Goal: Information Seeking & Learning: Learn about a topic

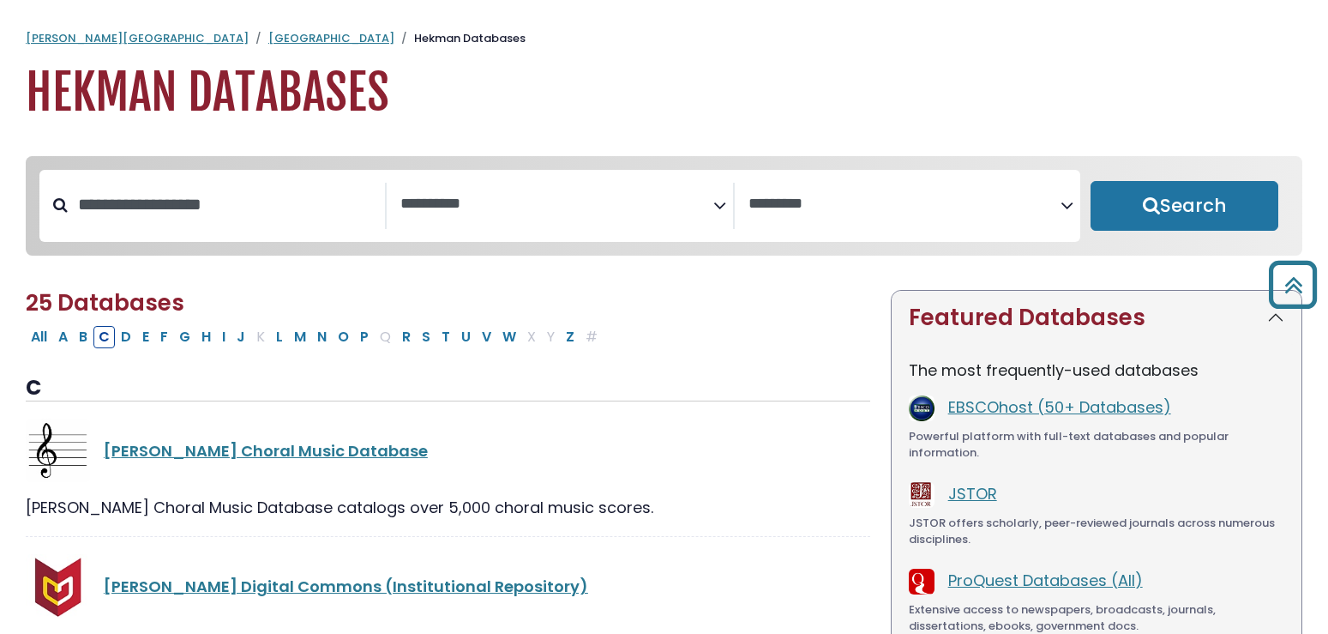
select select "Database Subject Filter"
select select "Database Vendors Filter"
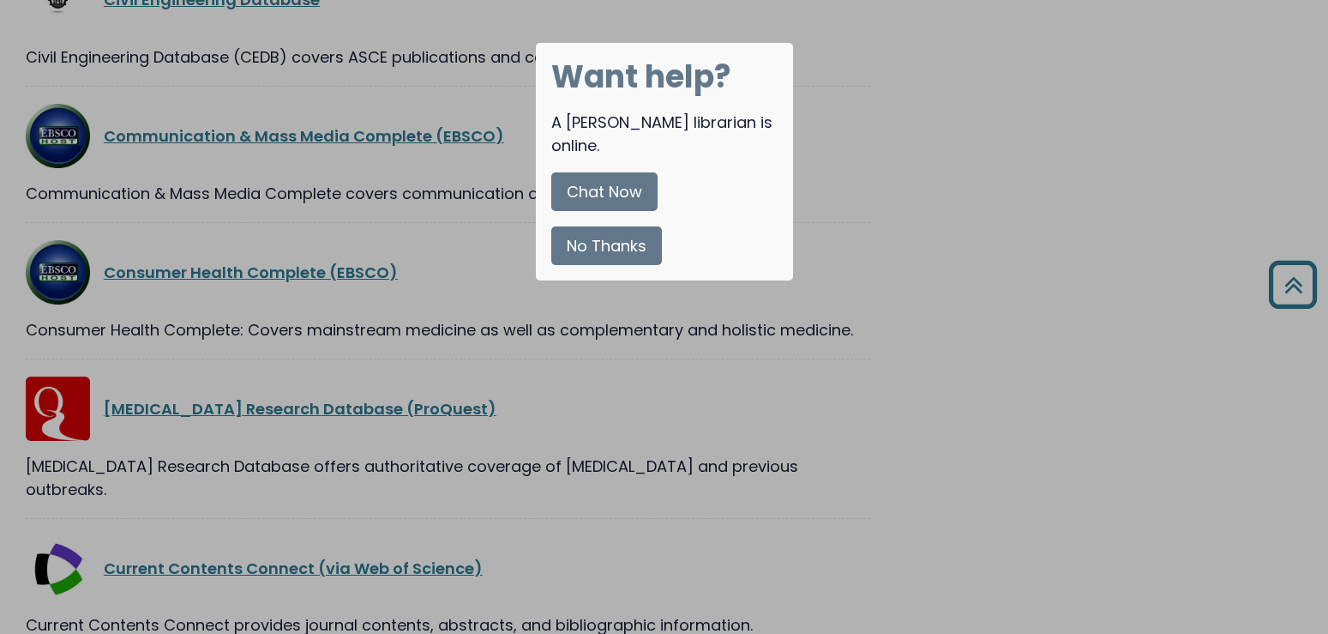
click at [636, 226] on button "No Thanks" at bounding box center [606, 245] width 111 height 39
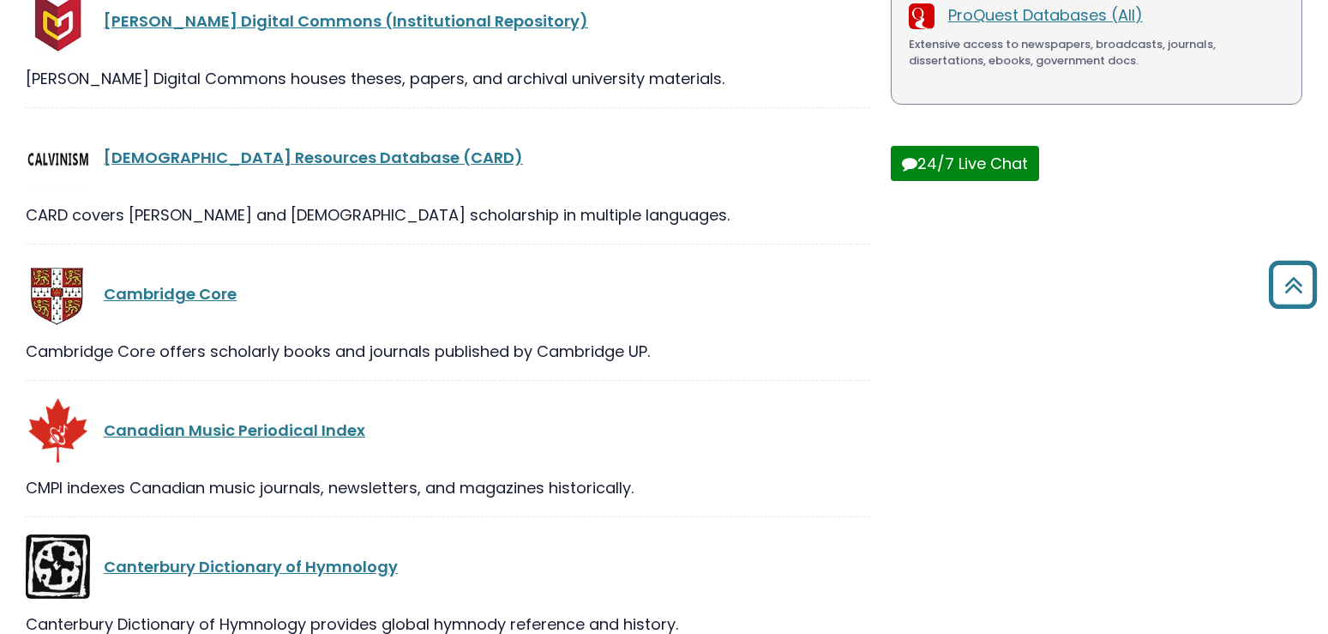
scroll to position [40, 0]
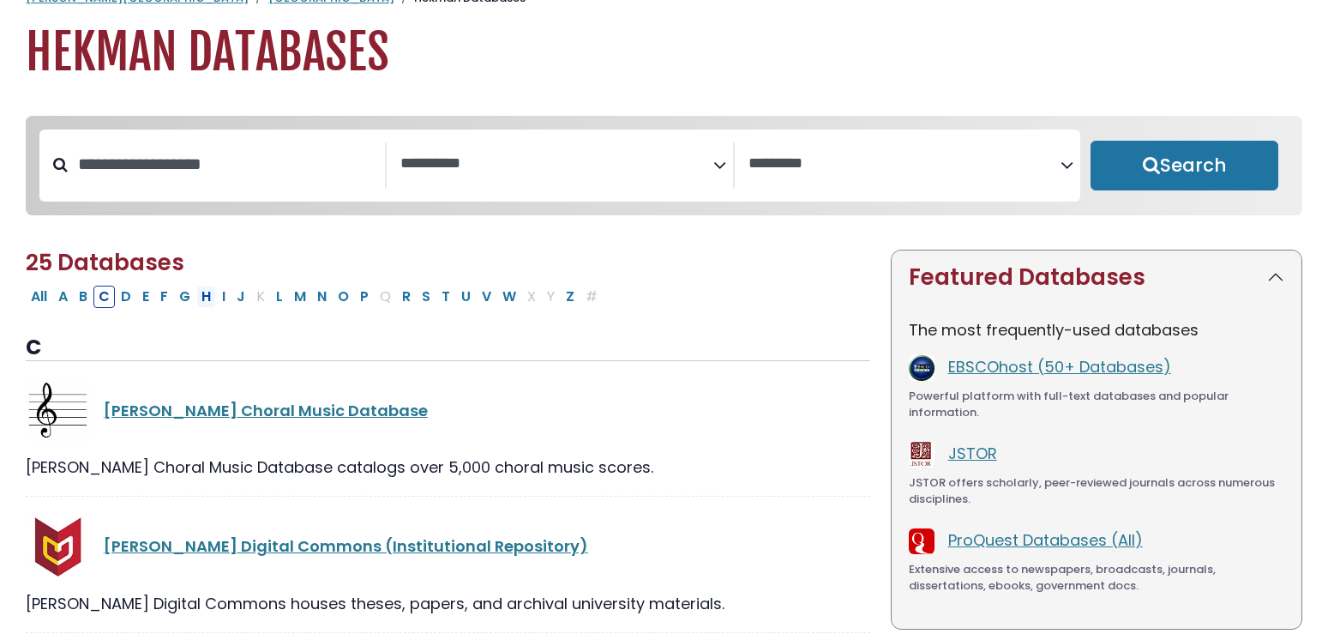
click at [208, 299] on button "H" at bounding box center [206, 296] width 20 height 22
select select "Database Subject Filter"
select select "Database Vendors Filter"
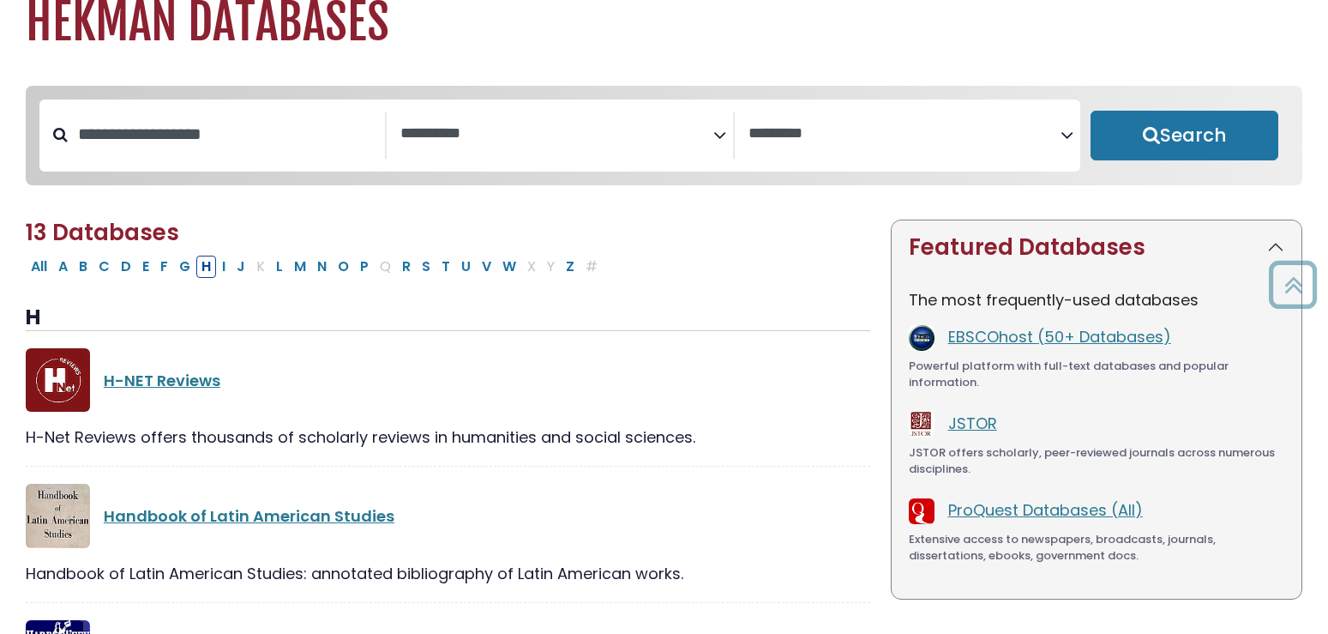
scroll to position [40, 0]
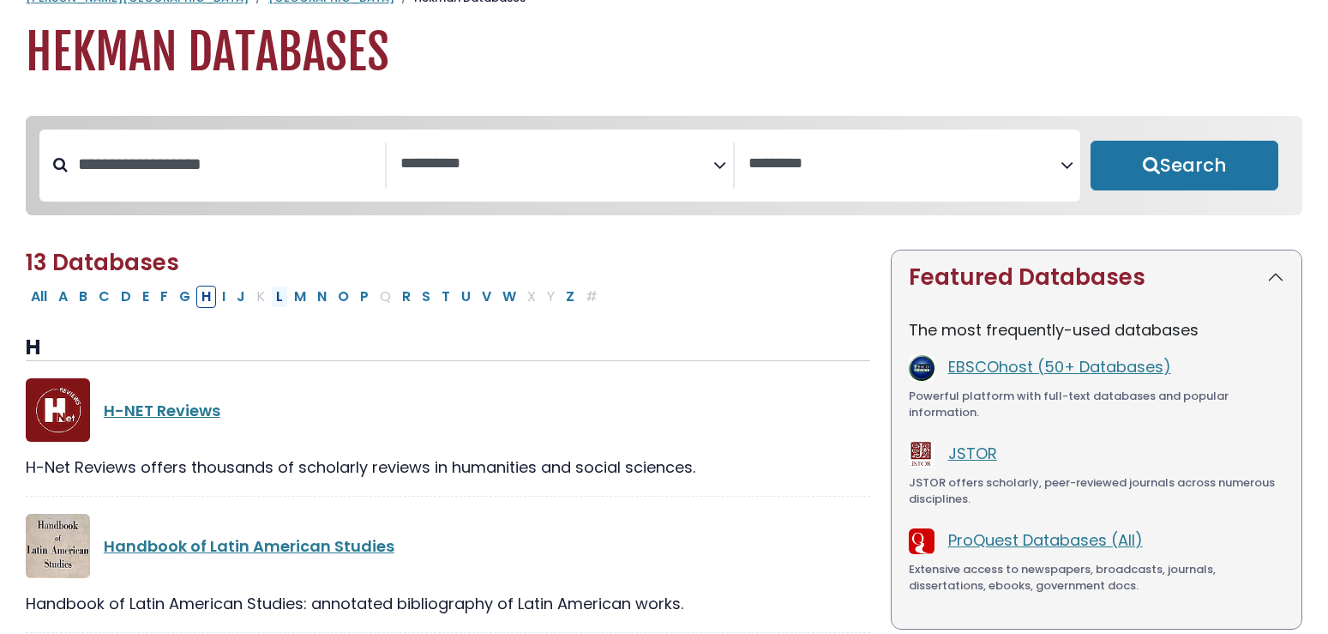
click at [283, 308] on button "L" at bounding box center [279, 296] width 17 height 22
select select "Database Subject Filter"
select select "Database Vendors Filter"
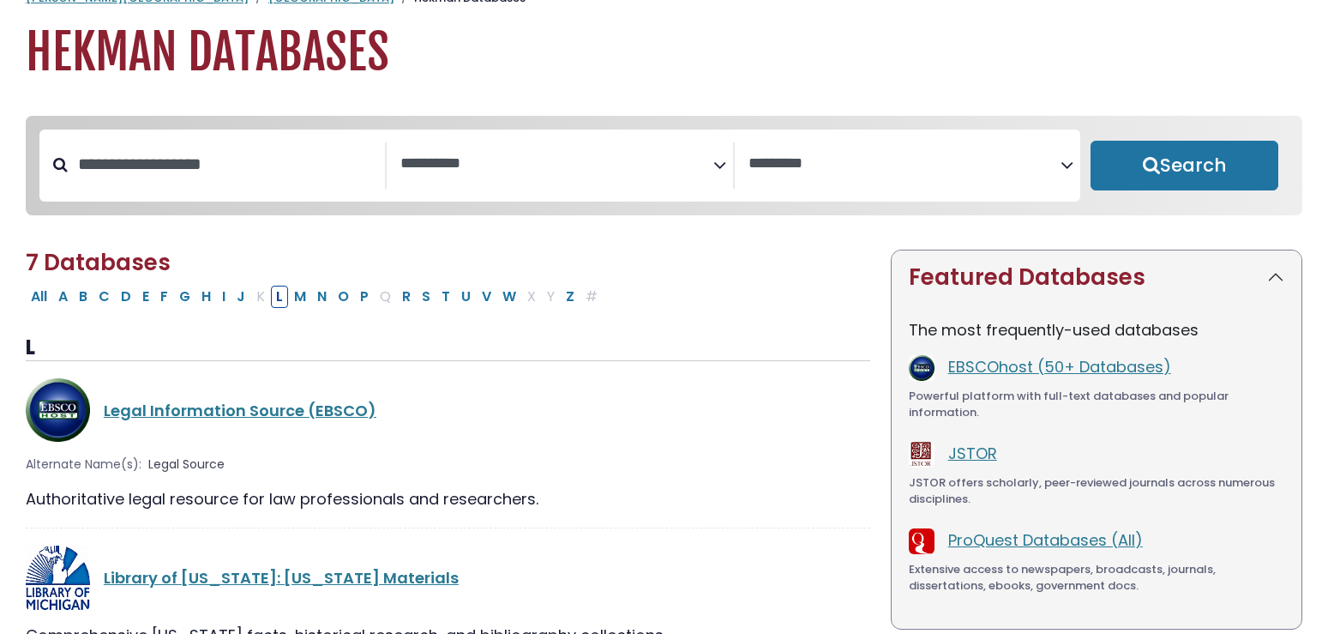
scroll to position [128, 0]
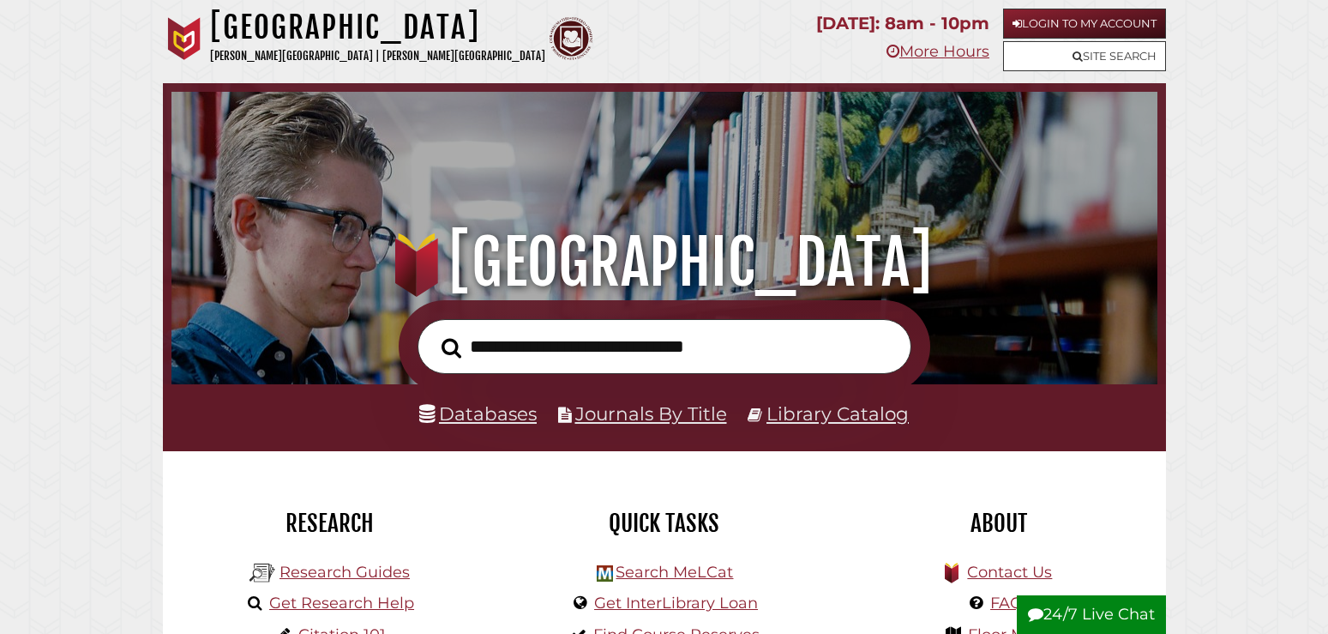
scroll to position [326, 977]
click at [832, 407] on link "Library Catalog" at bounding box center [837, 413] width 142 height 22
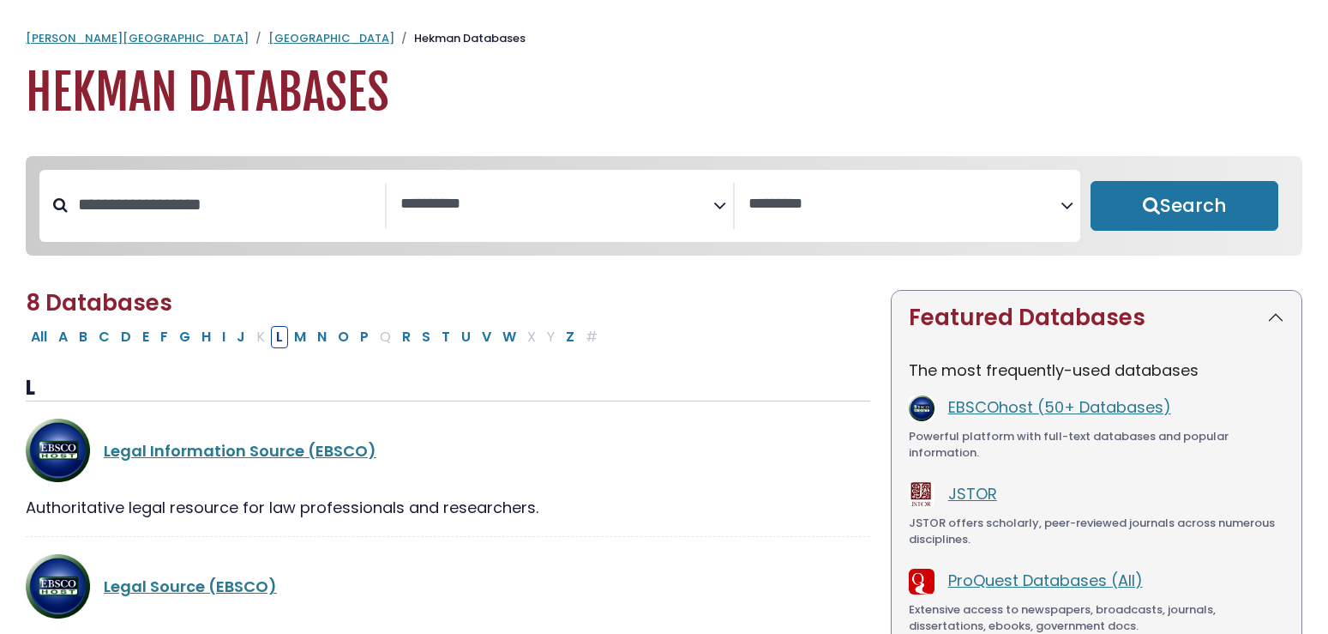
select select "Database Subject Filter"
select select "Database Vendors Filter"
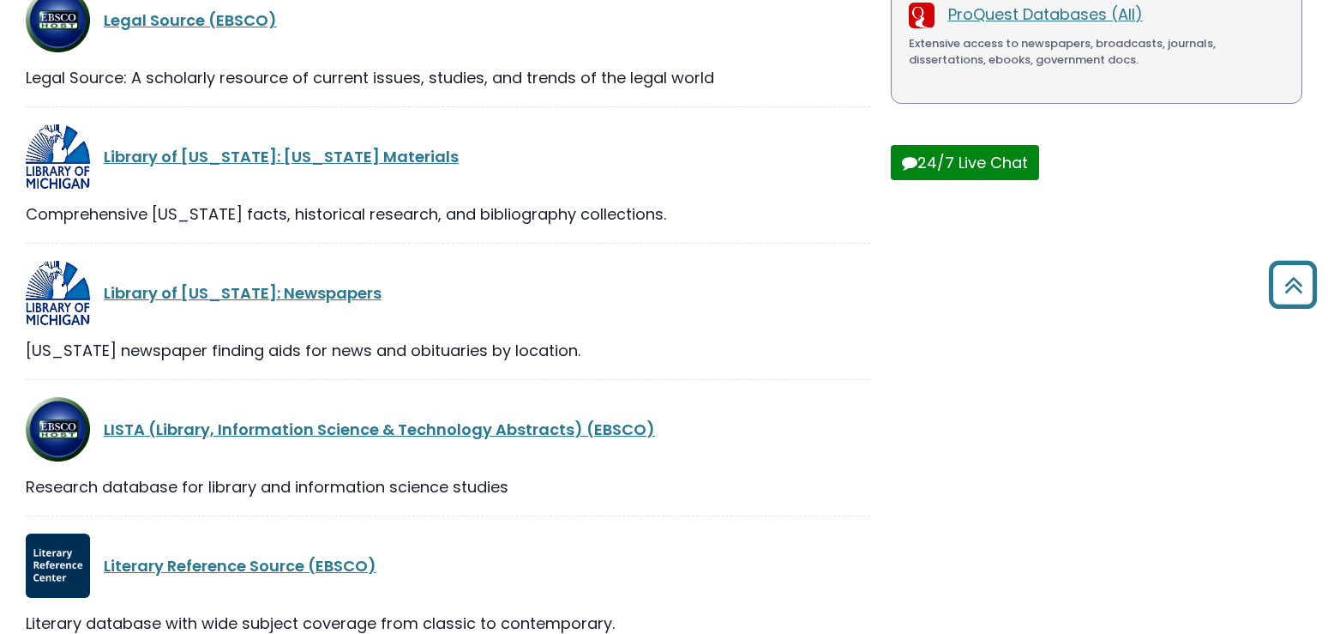
scroll to position [565, 0]
click at [177, 473] on div "LISTA (Library, Information Science & Technology Abstracts) (EBSCO) Research da…" at bounding box center [448, 457] width 844 height 119
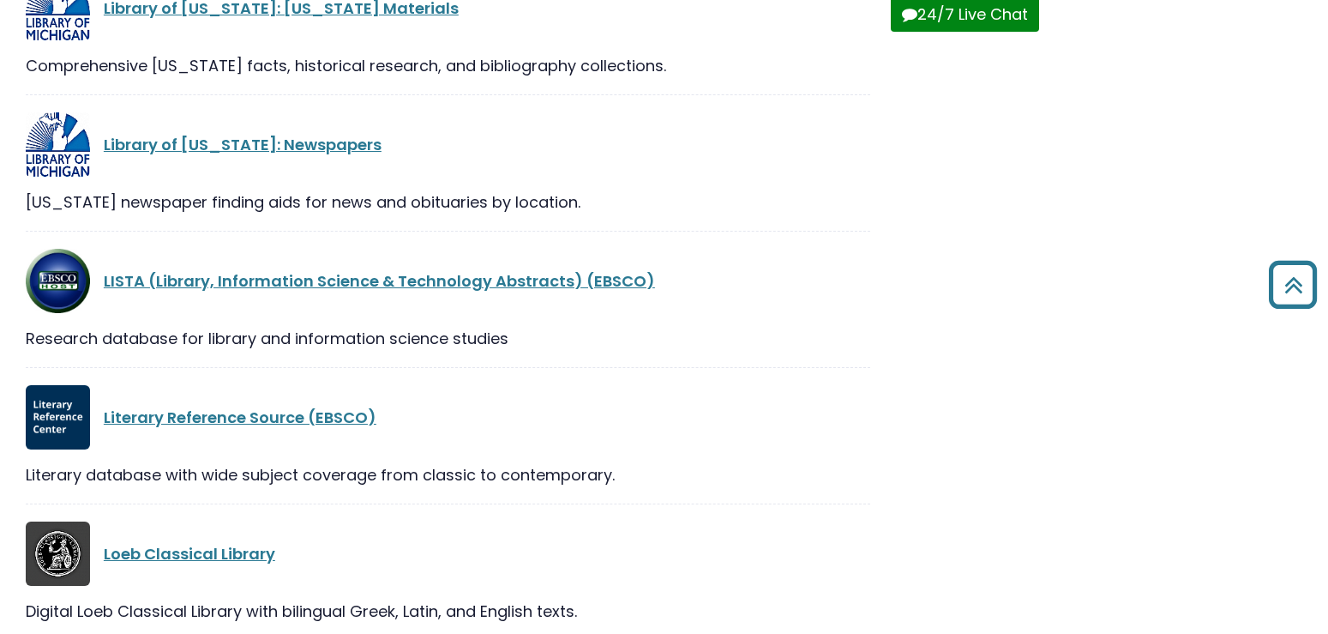
scroll to position [740, 0]
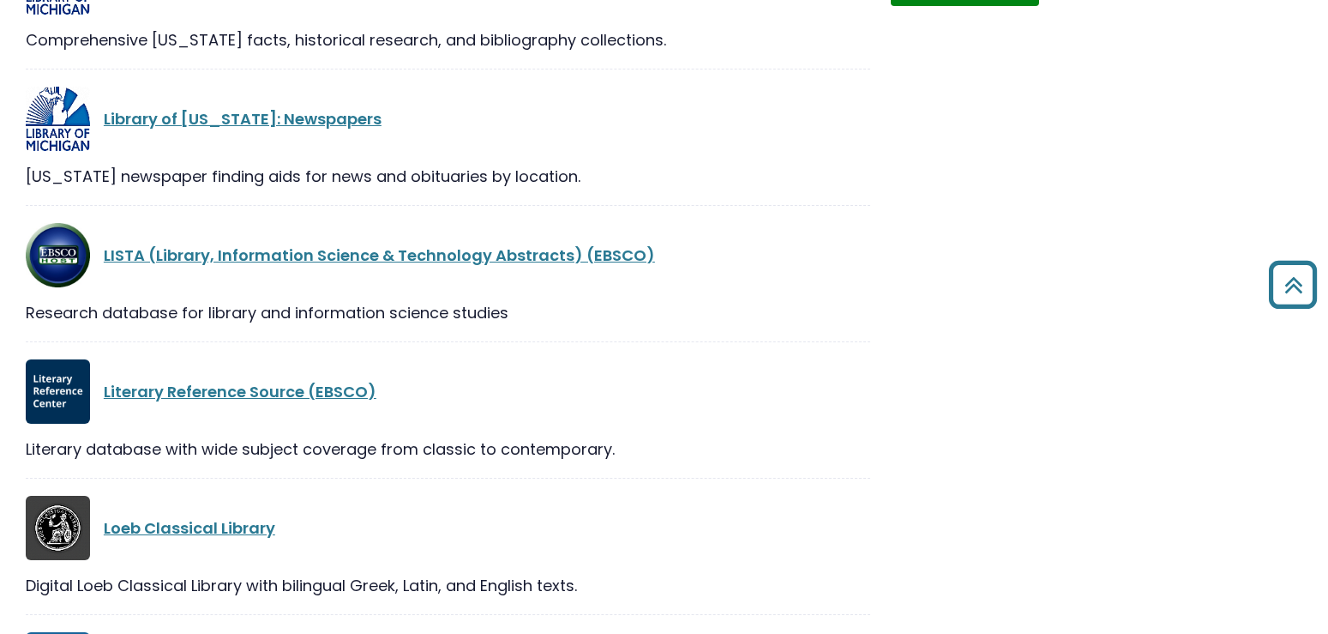
drag, startPoint x: 27, startPoint y: 322, endPoint x: 505, endPoint y: 322, distance: 478.4
click at [505, 322] on div "Research database for library and information science studies" at bounding box center [448, 312] width 844 height 23
copy div "Research database for library and information science studies"
click at [295, 394] on link "Literary Reference Source (EBSCO)" at bounding box center [240, 391] width 273 height 21
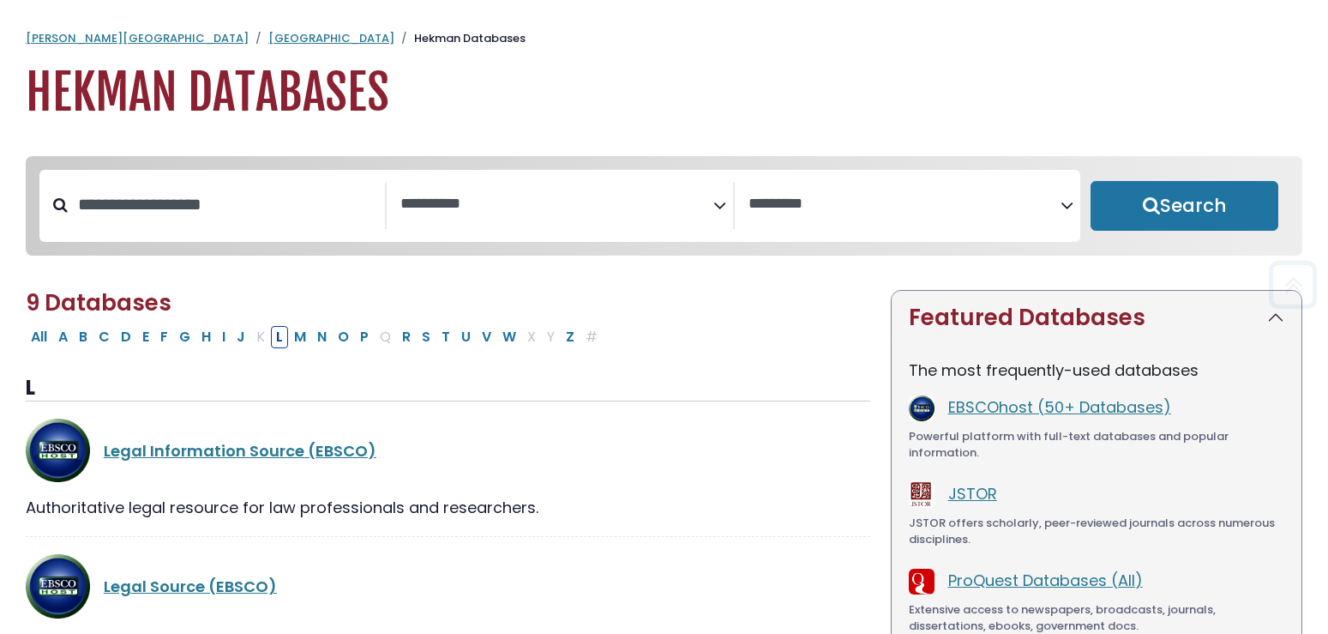
select select "Database Subject Filter"
select select "Database Vendors Filter"
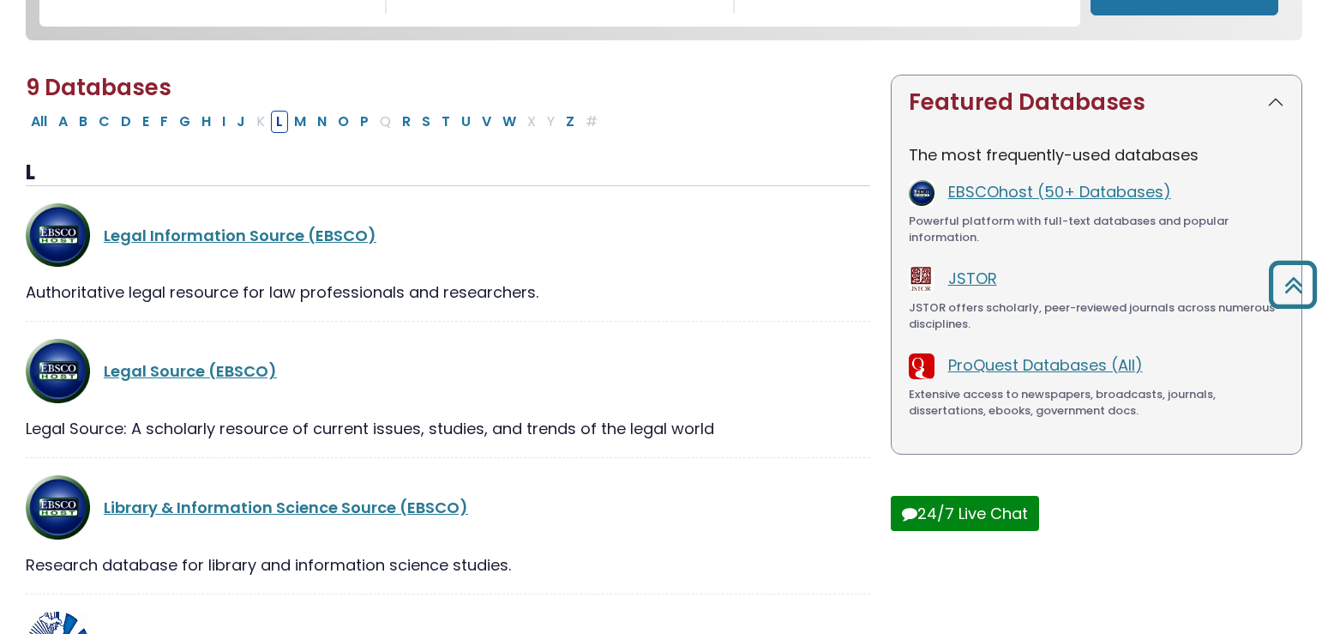
click at [303, 129] on button "M" at bounding box center [300, 122] width 22 height 22
select select "Database Subject Filter"
select select "Database Vendors Filter"
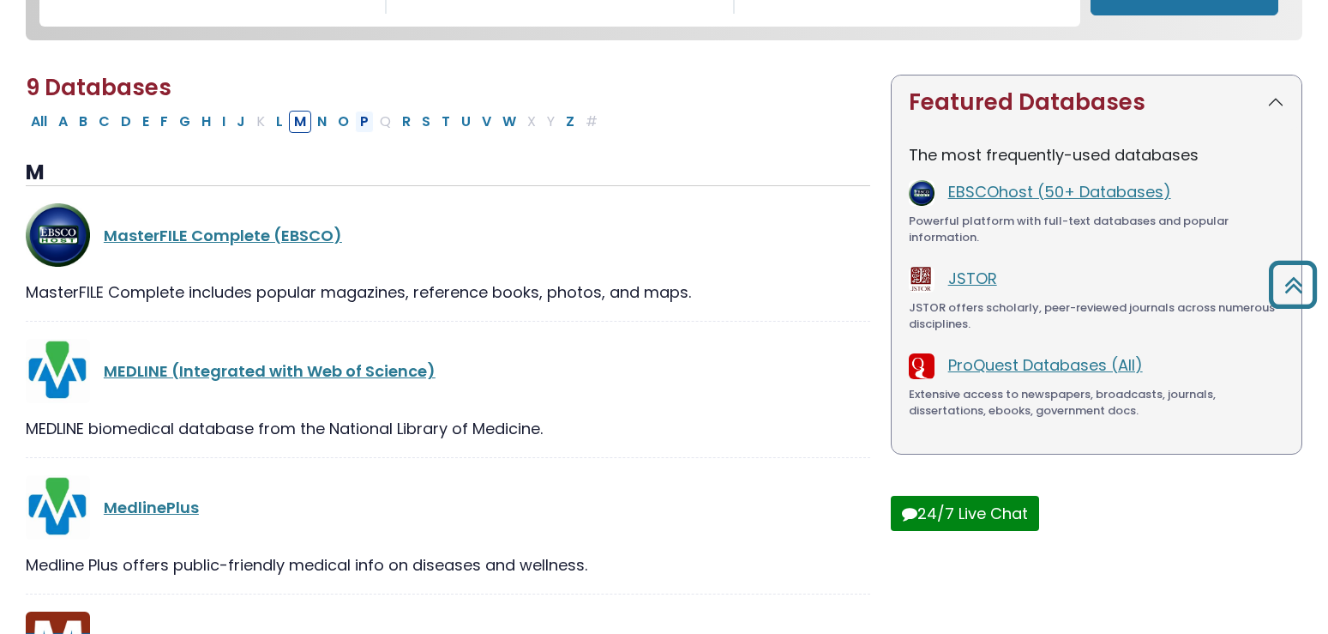
click at [366, 125] on button "P" at bounding box center [364, 122] width 19 height 22
select select "Database Subject Filter"
select select "Database Vendors Filter"
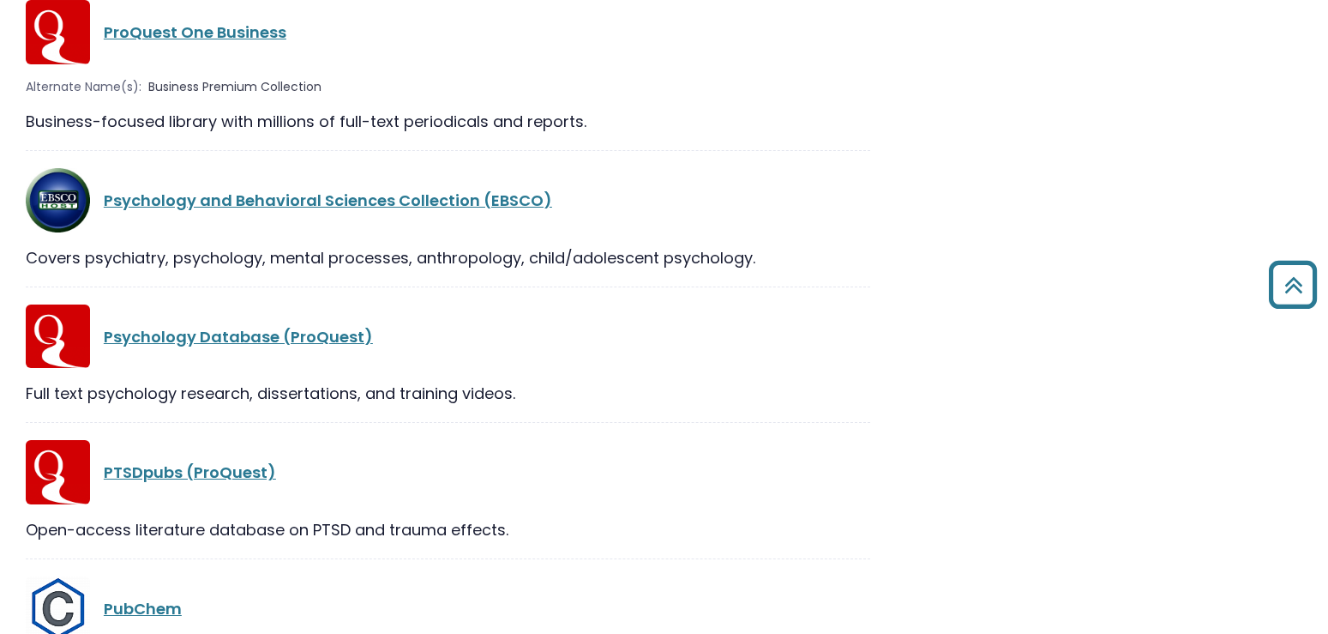
scroll to position [2489, 0]
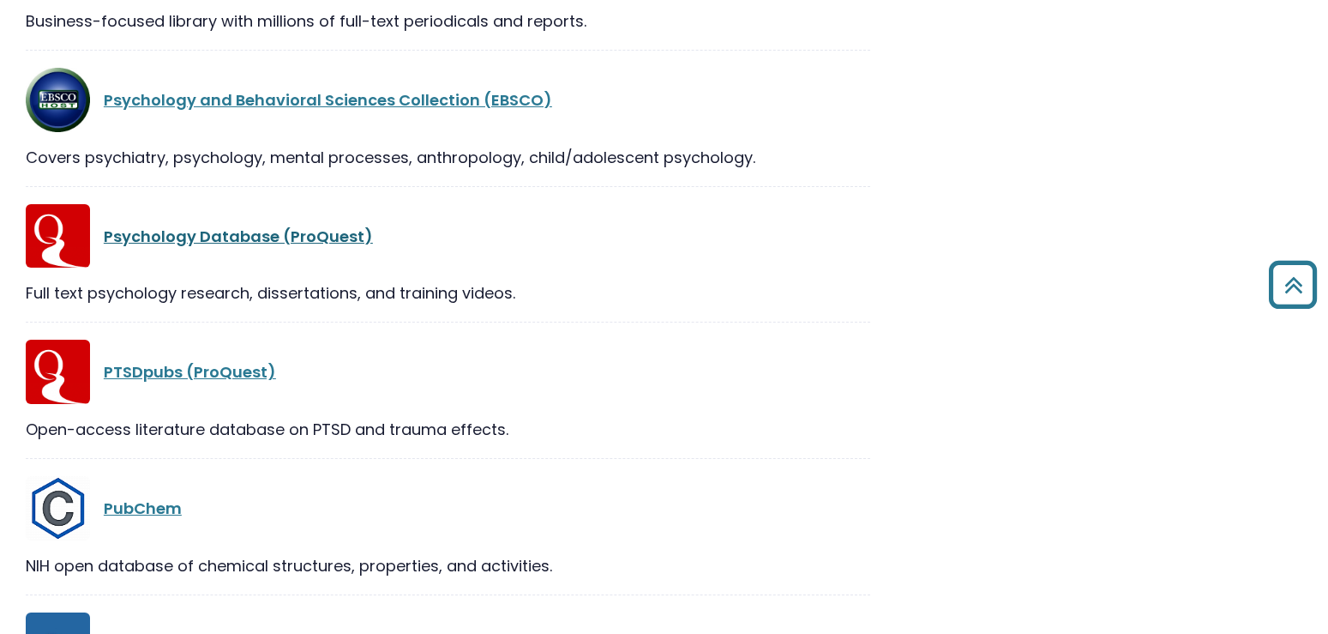
click at [291, 245] on link "Psychology Database (ProQuest)" at bounding box center [238, 235] width 269 height 21
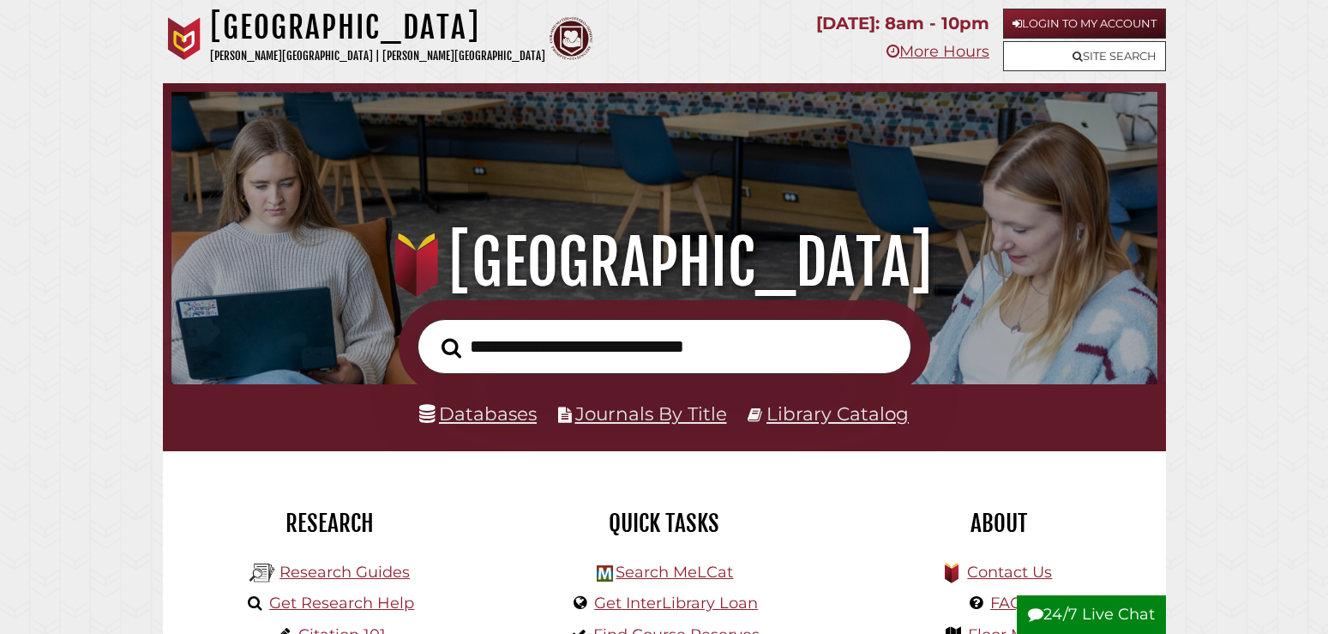
scroll to position [326, 977]
click at [520, 415] on link "Databases" at bounding box center [477, 413] width 117 height 22
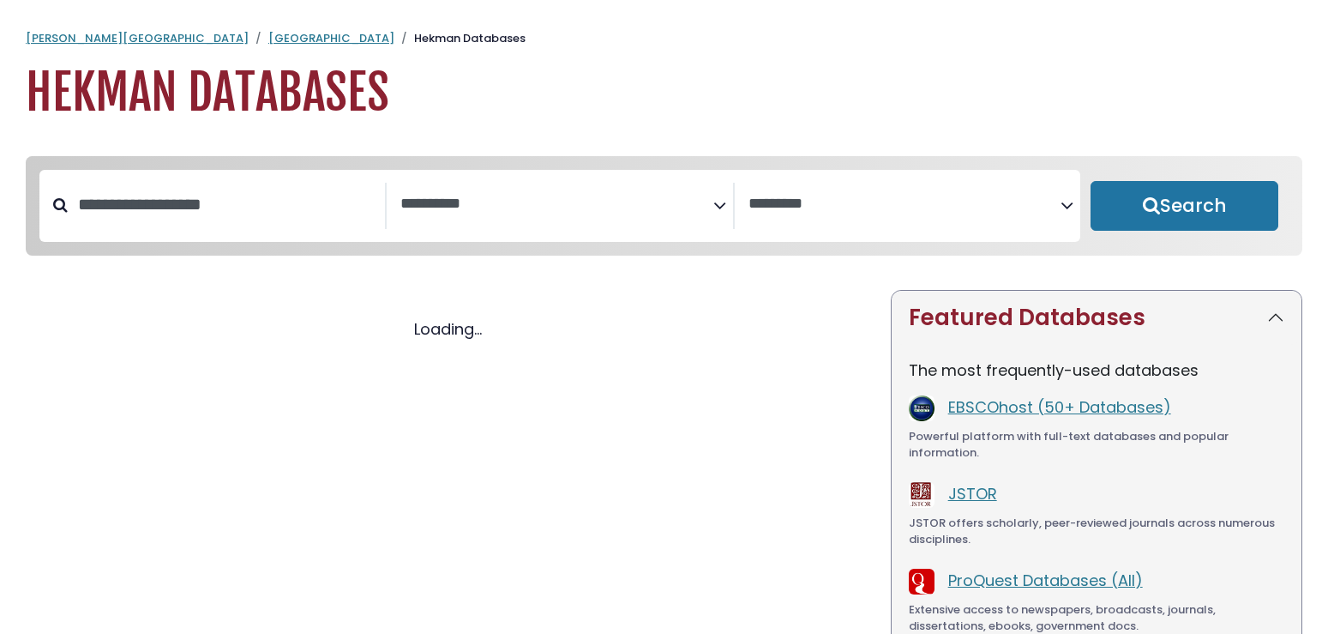
select select "Database Subject Filter"
select select "Database Vendors Filter"
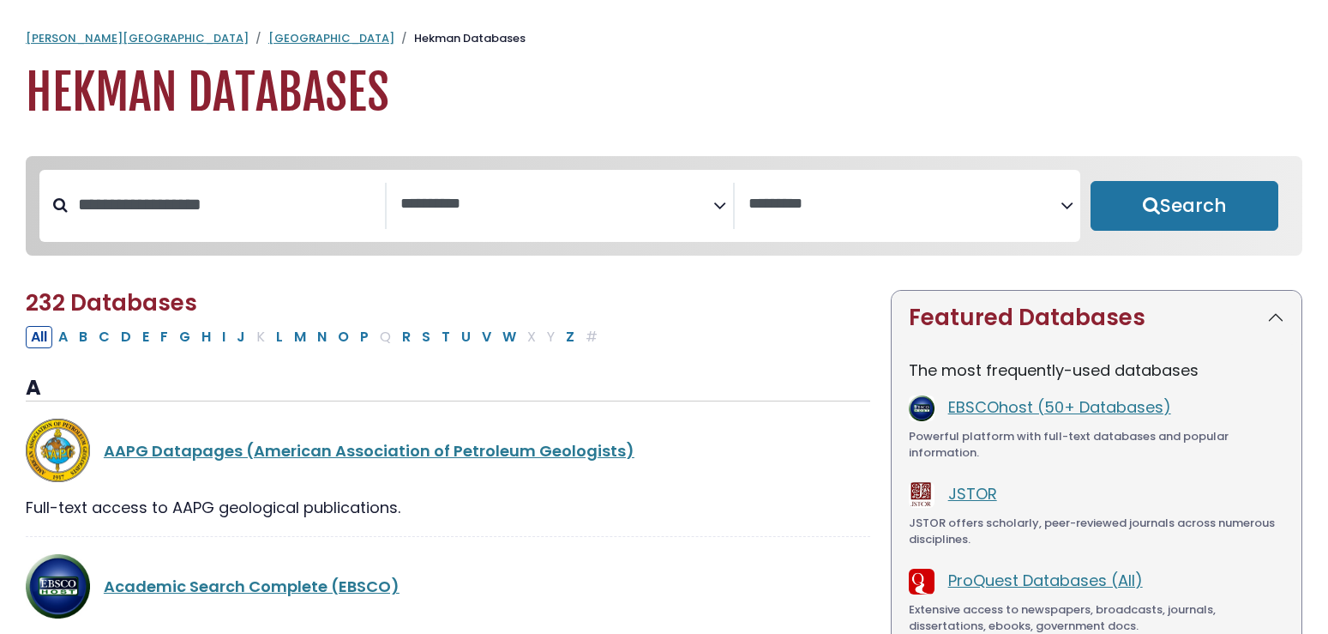
select select "Database Subject Filter"
select select "Database Vendors Filter"
click at [449, 237] on div "**********" at bounding box center [559, 206] width 1041 height 72
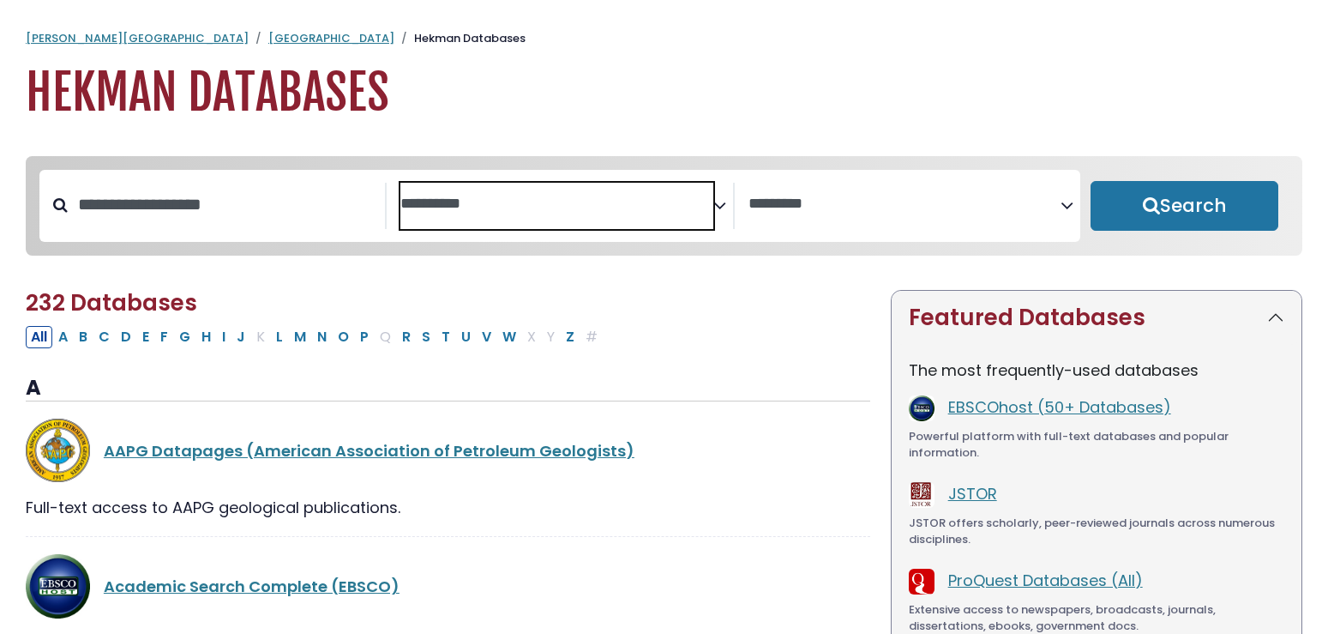
click at [440, 214] on span "Search filters" at bounding box center [556, 206] width 312 height 46
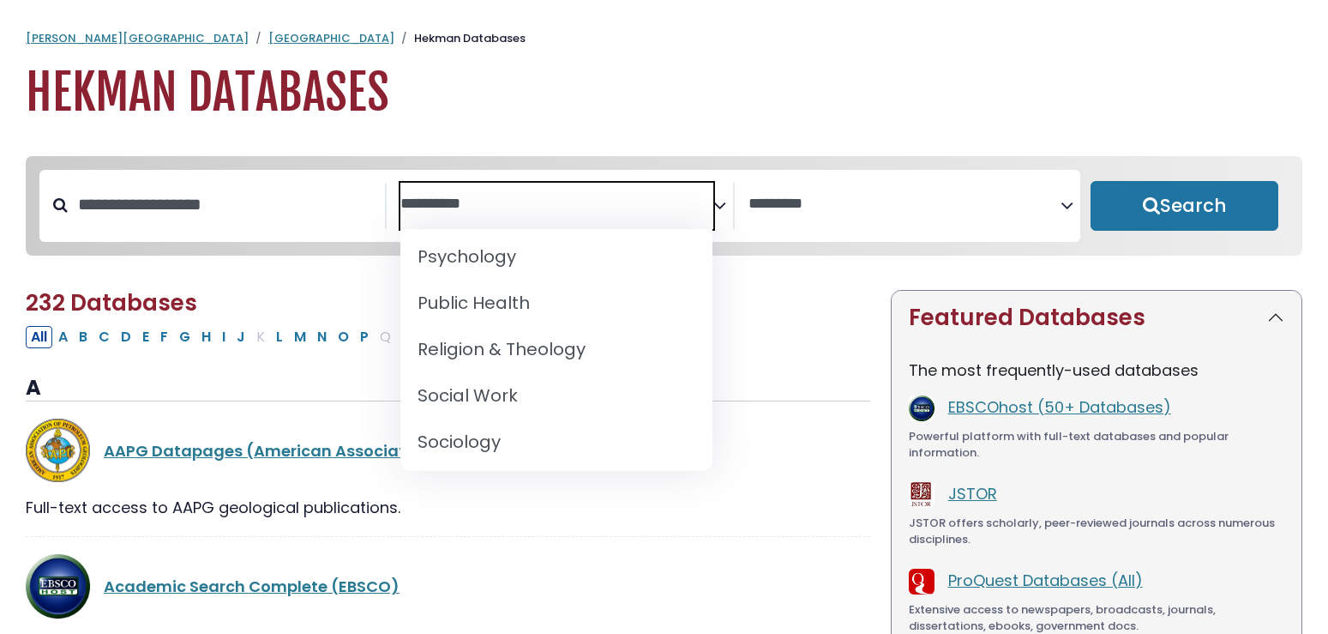
scroll to position [1584, 0]
select select "*****"
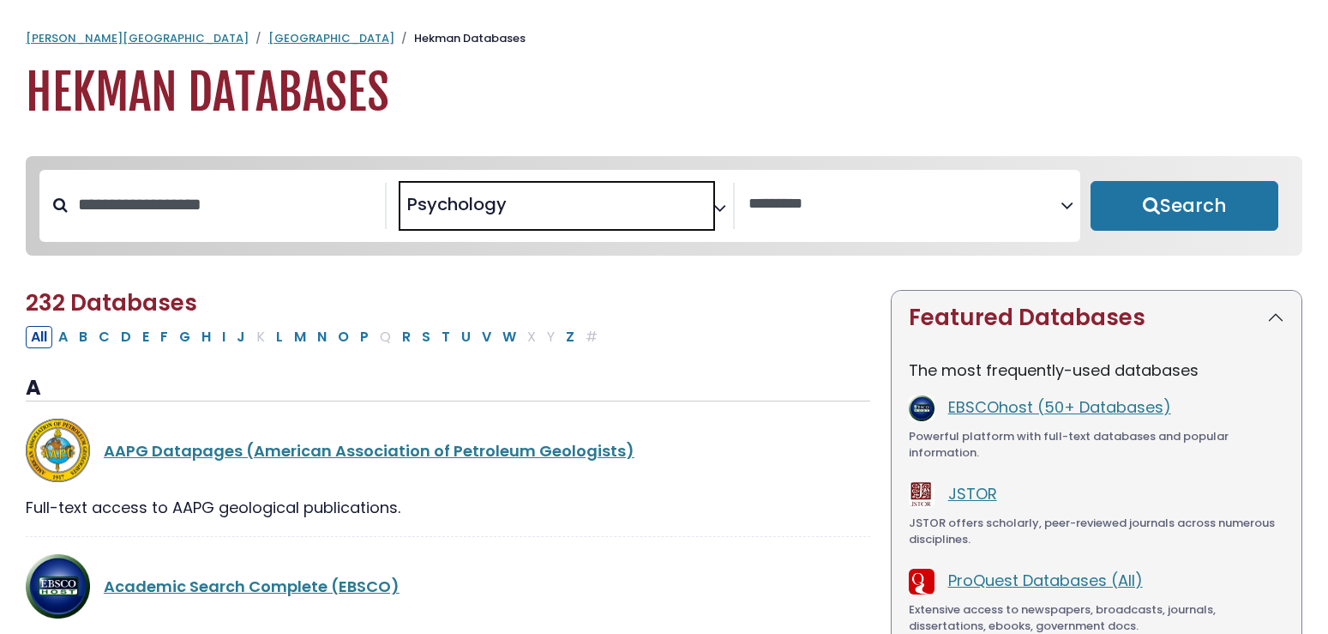
scroll to position [845, 0]
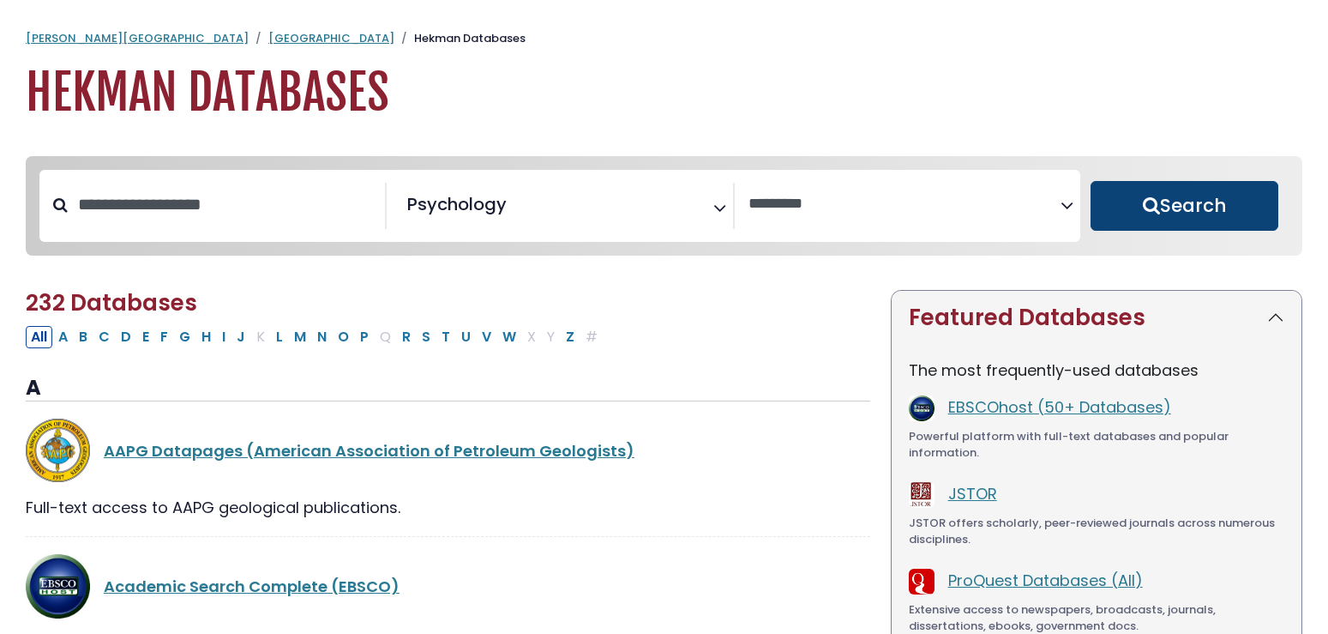
click at [1124, 218] on button "Search" at bounding box center [1185, 206] width 188 height 50
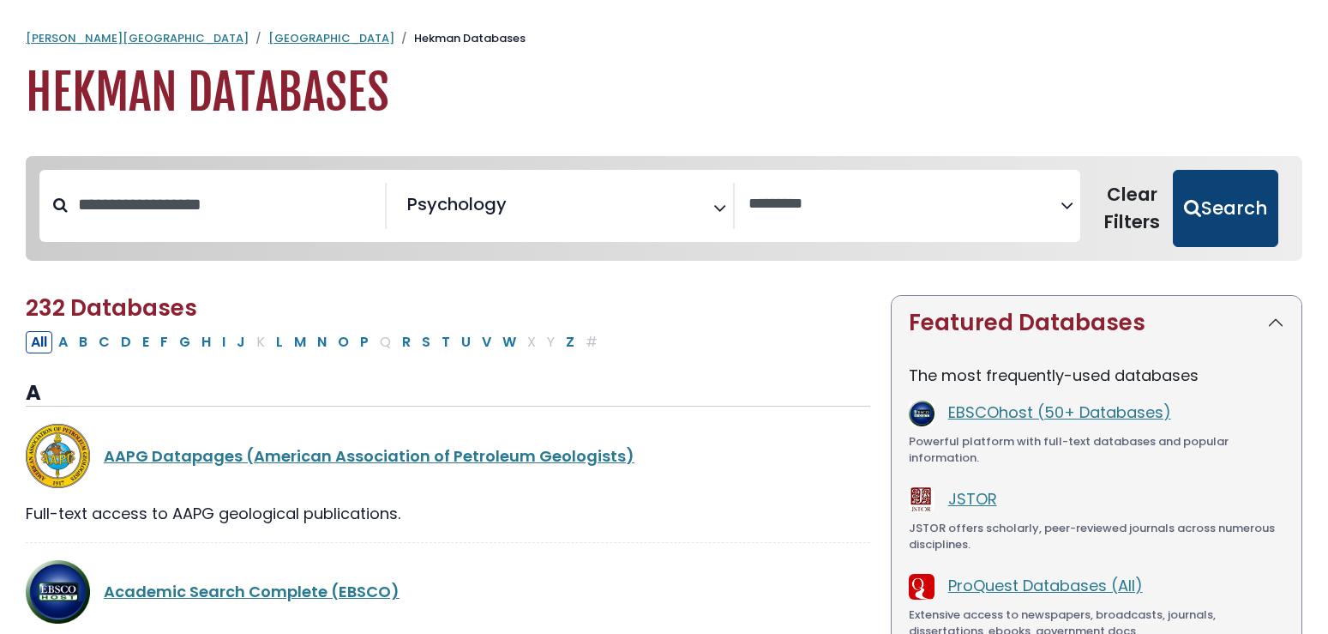
select select "Database Vendors Filter"
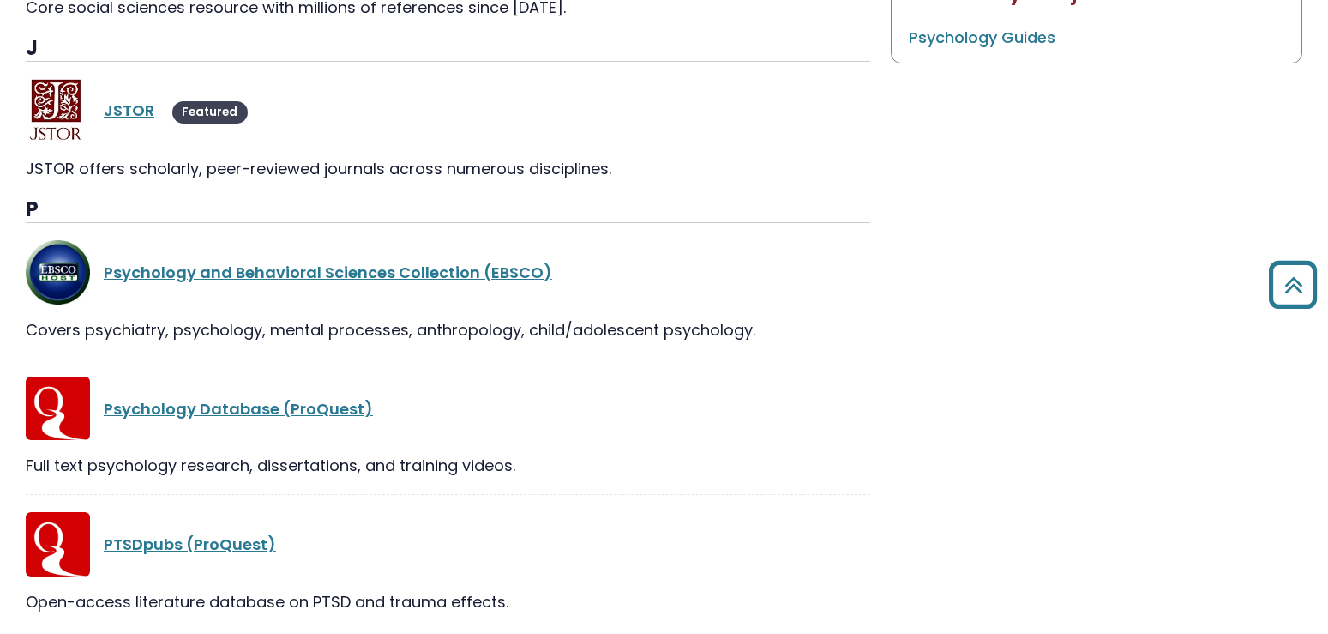
scroll to position [1049, 0]
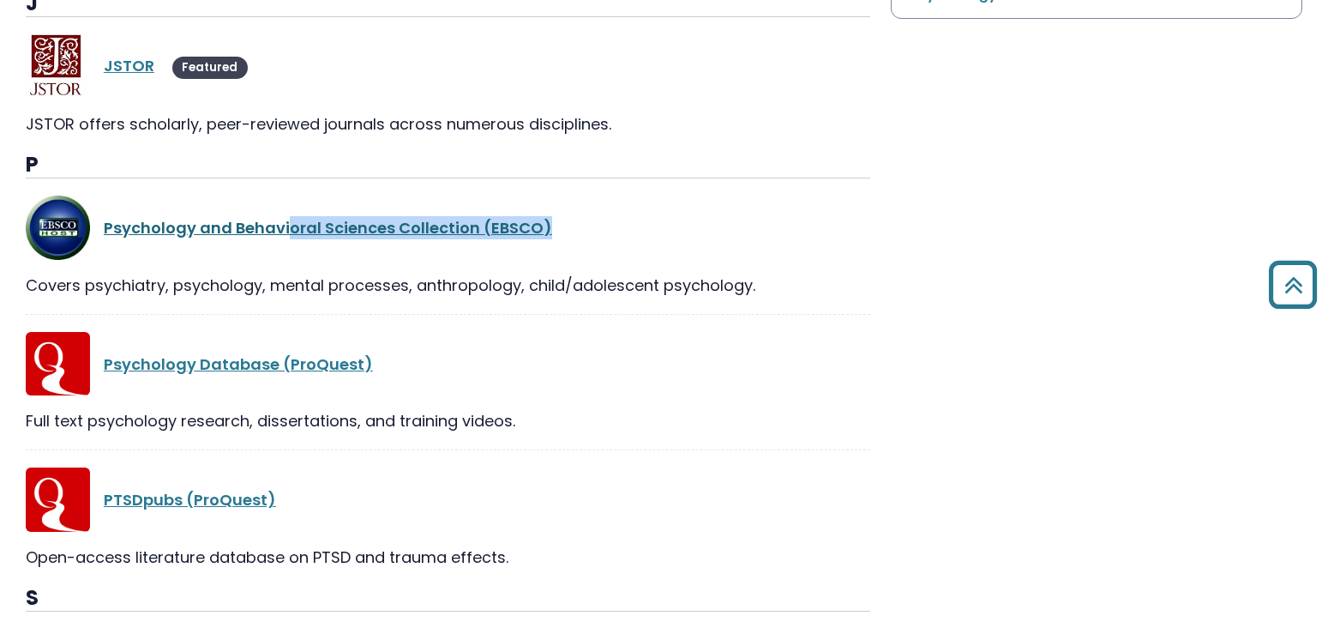
drag, startPoint x: 555, startPoint y: 228, endPoint x: 105, endPoint y: 233, distance: 450.1
click at [105, 233] on div "Psychology and Behavioral Sciences Collection (EBSCO)" at bounding box center [487, 227] width 766 height 23
copy div "Psychology and Behavioral Sciences Collection (EBSCO)"
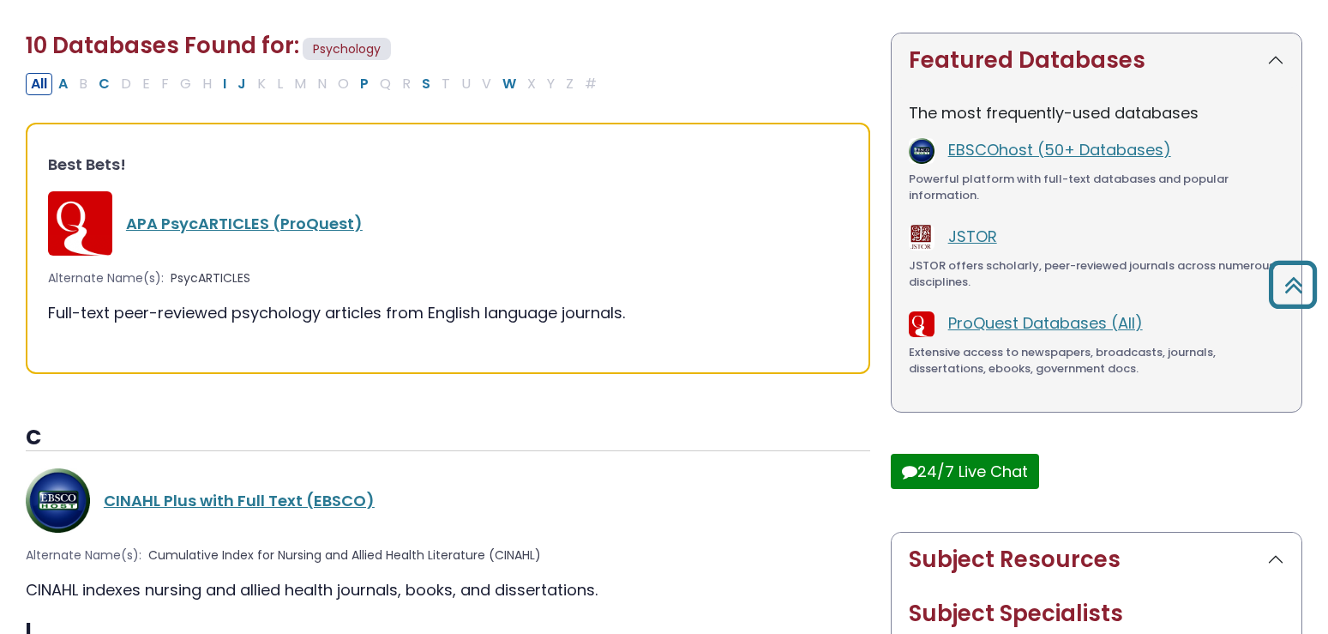
scroll to position [0, 0]
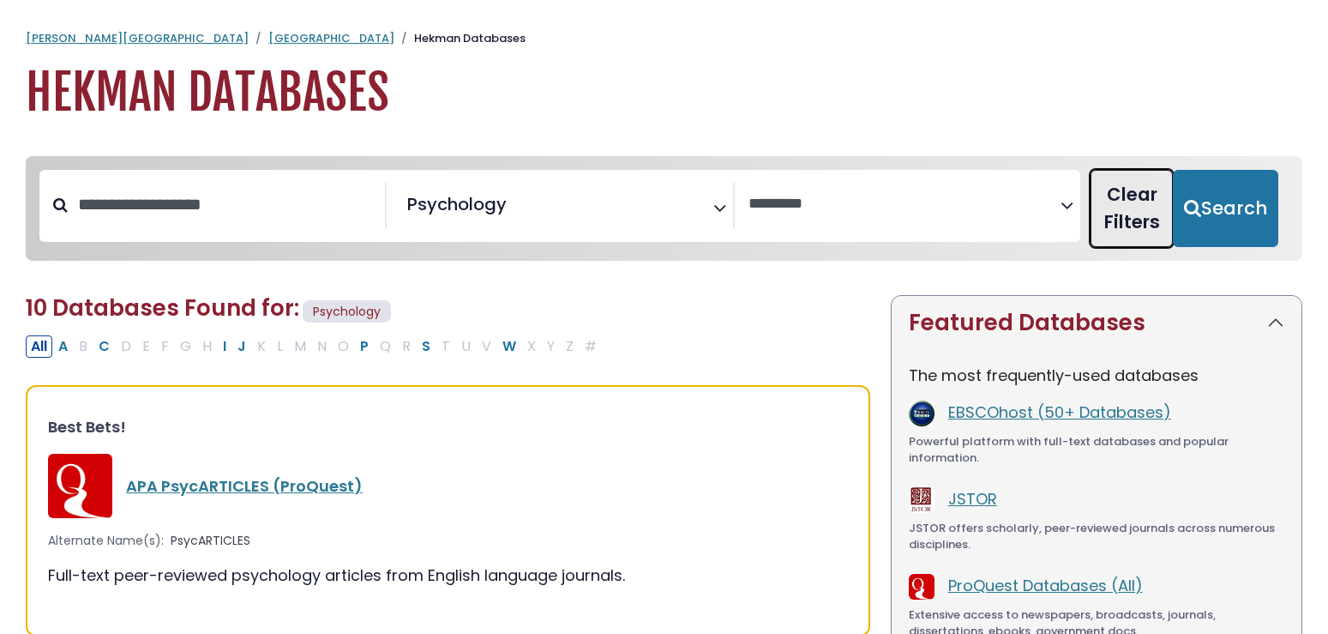
click at [1131, 223] on button "Clear Filters" at bounding box center [1132, 208] width 82 height 77
select select "Database Subject Filter"
select select "Database Vendors Filter"
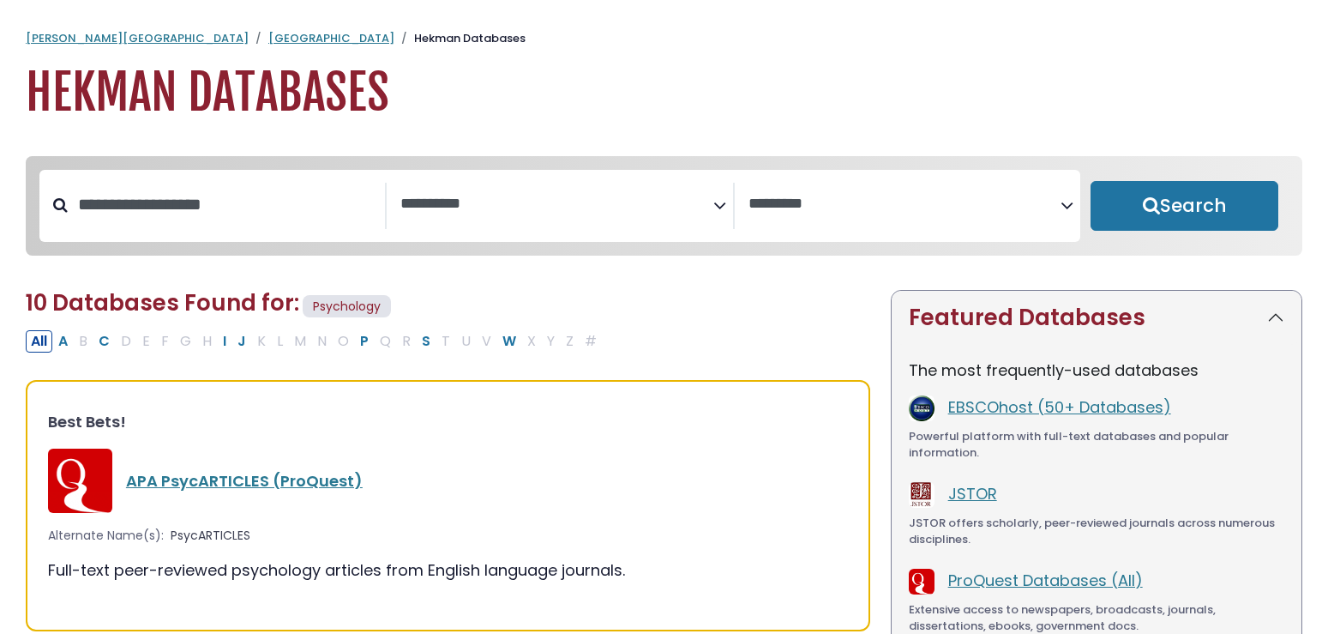
select select "Database Subject Filter"
select select "Database Vendors Filter"
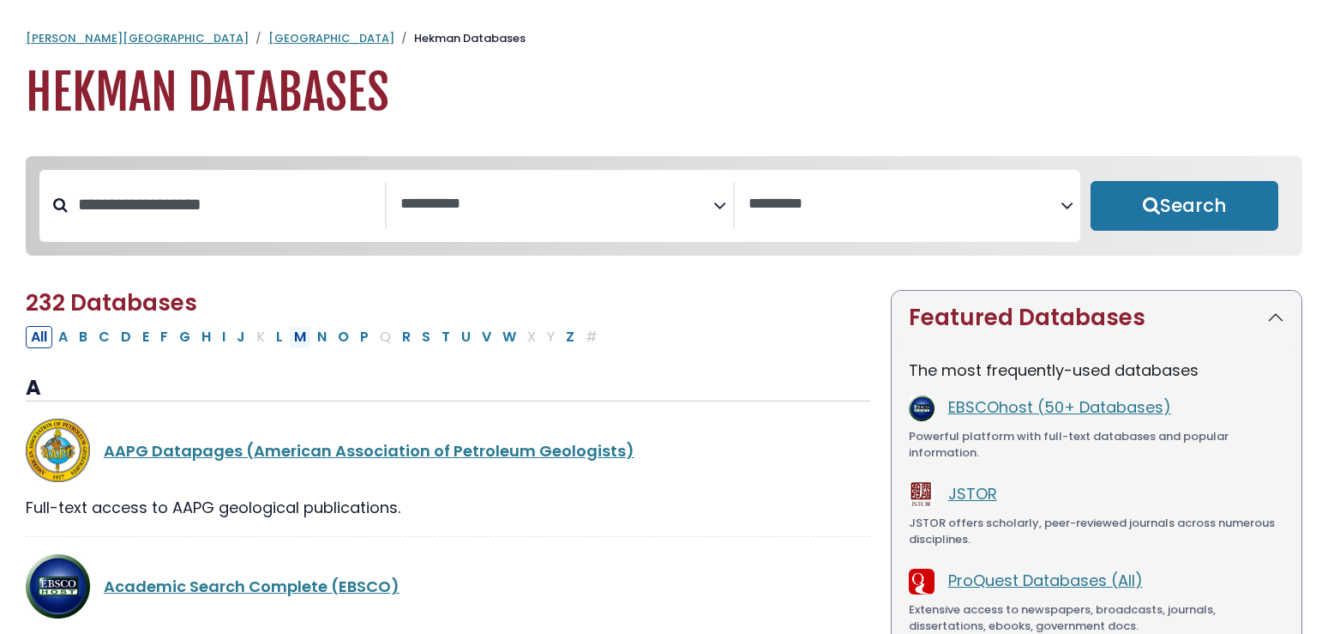
click at [294, 346] on button "M" at bounding box center [300, 337] width 22 height 22
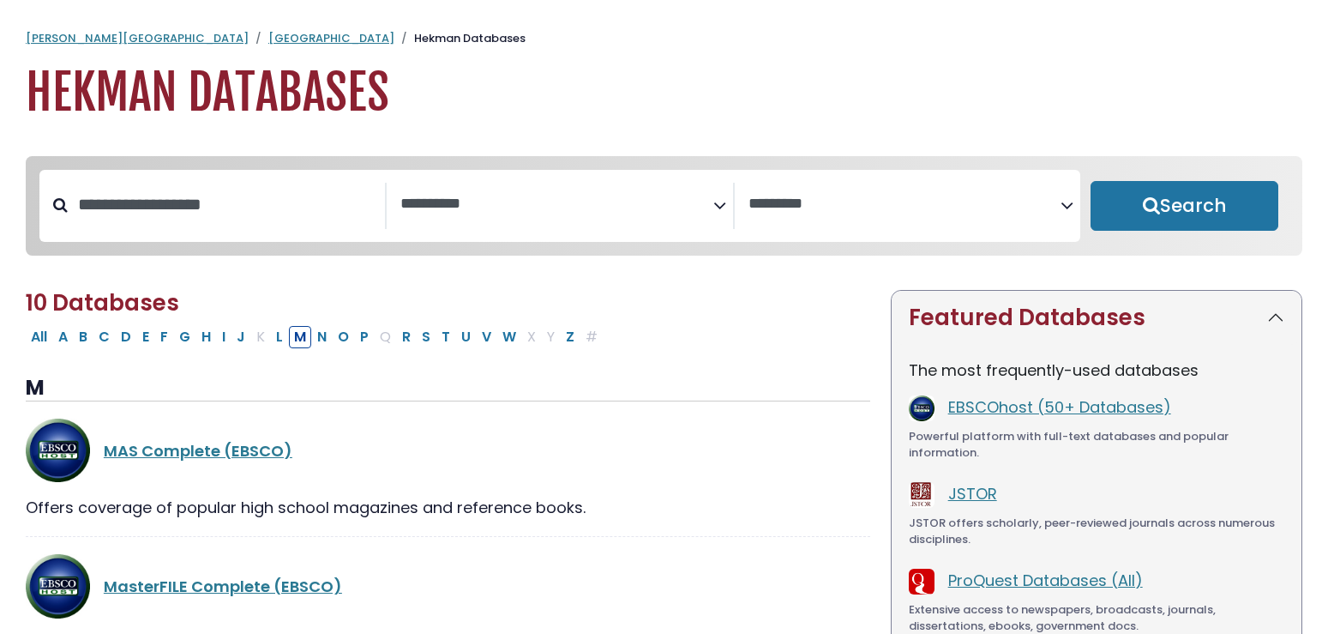
select select "Database Subject Filter"
select select "Database Vendors Filter"
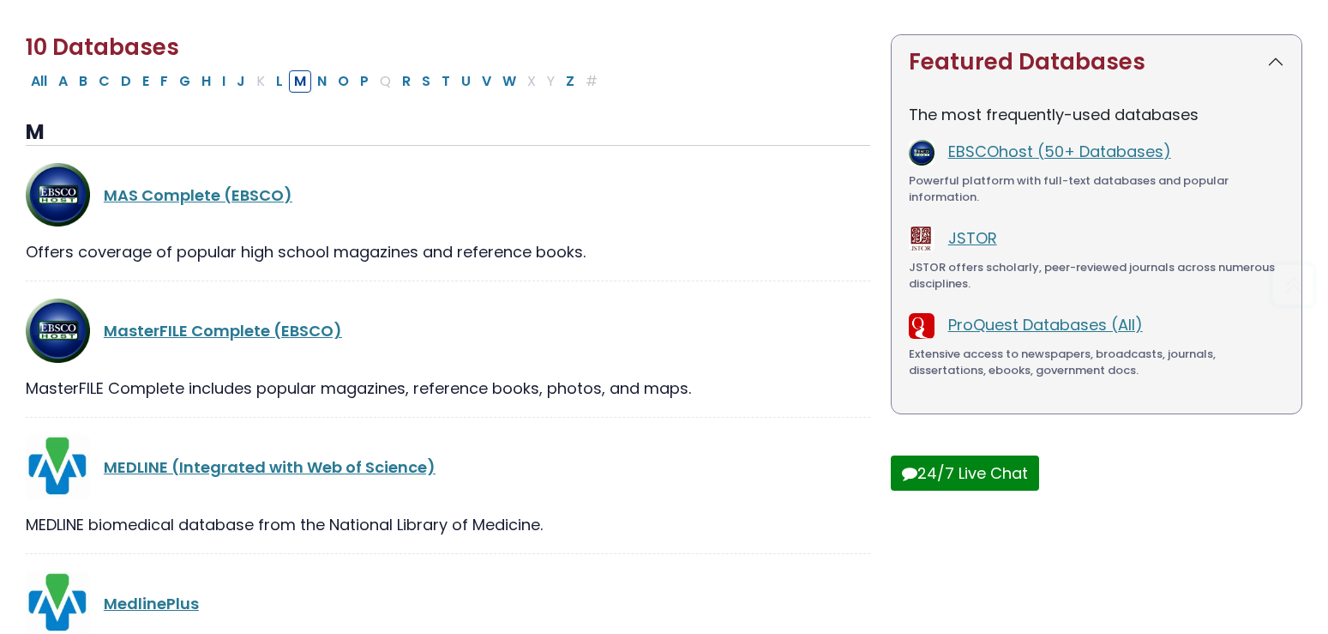
scroll to position [262, 0]
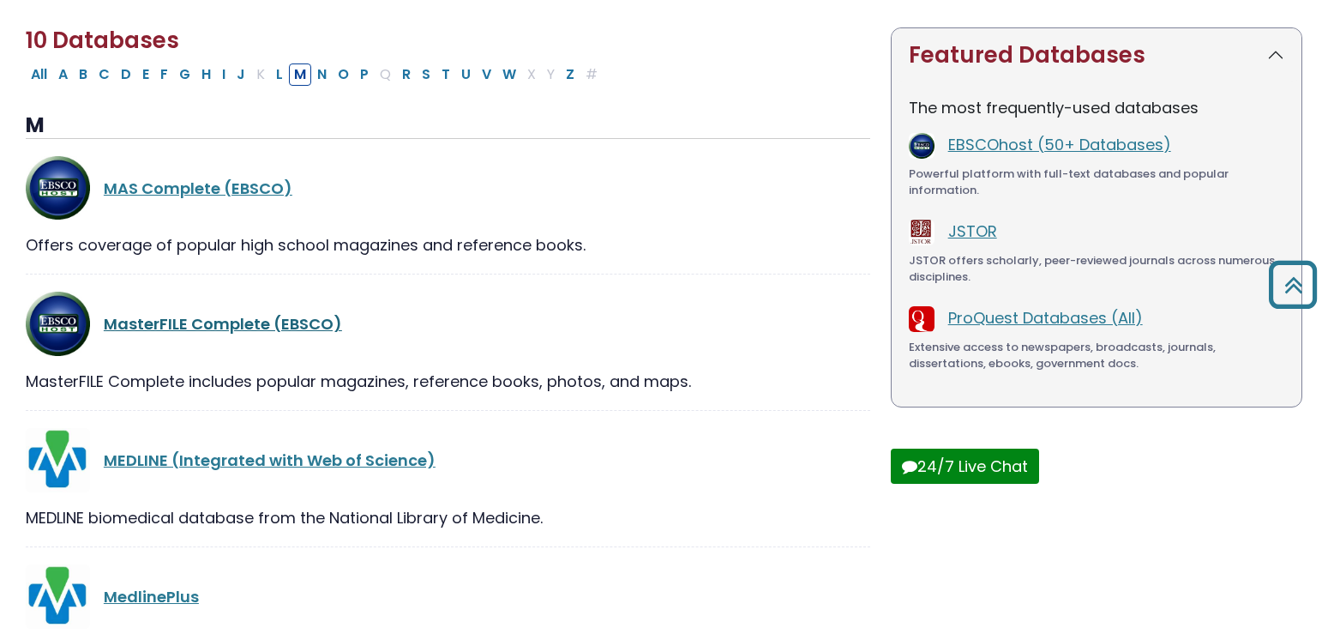
click at [270, 323] on link "MasterFILE Complete (EBSCO)" at bounding box center [223, 323] width 238 height 21
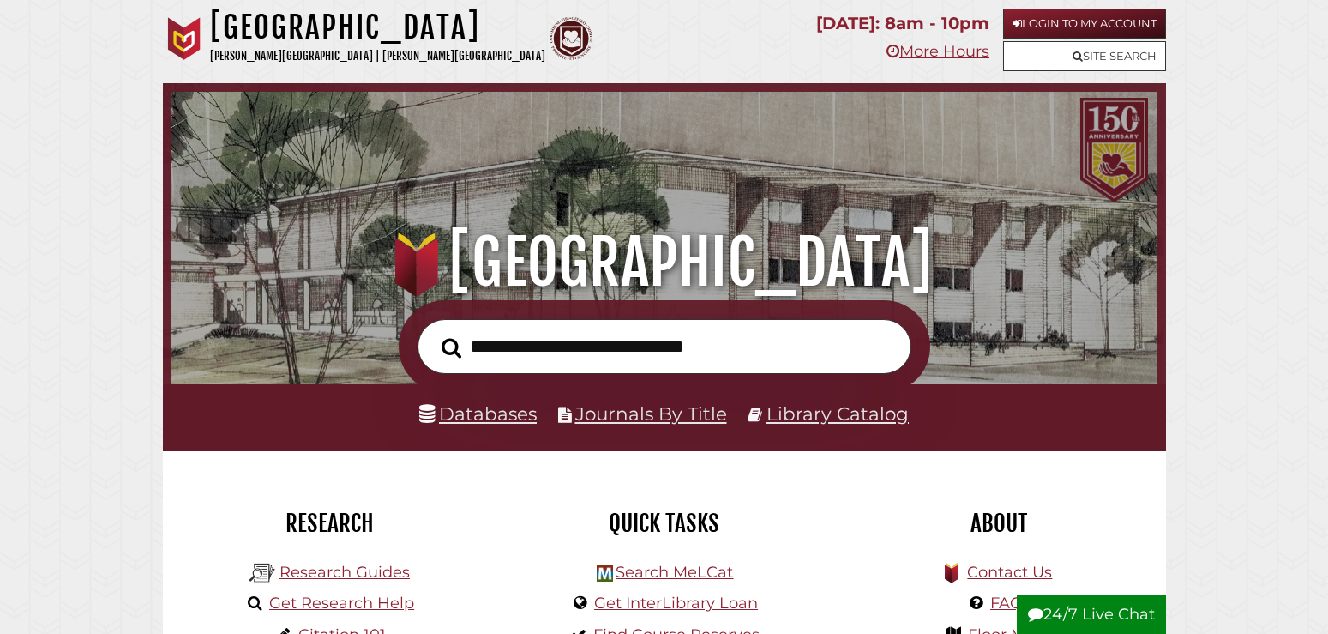
scroll to position [326, 977]
click at [504, 412] on link "Databases" at bounding box center [477, 413] width 117 height 22
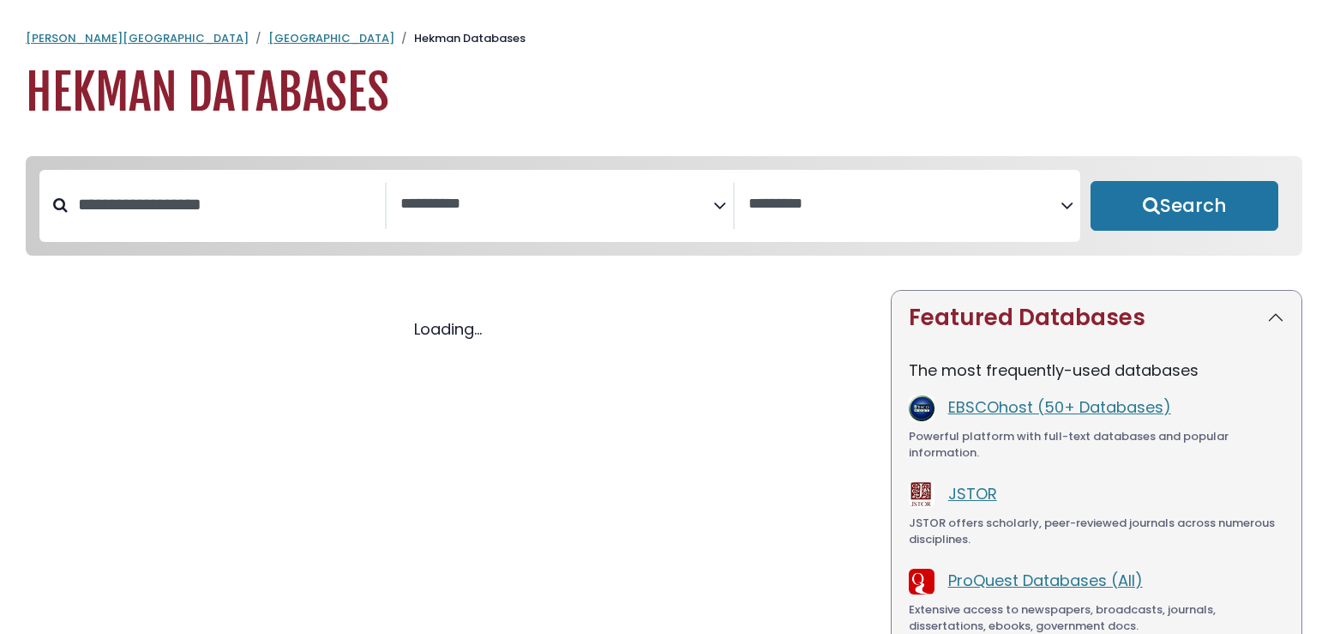
select select "Database Subject Filter"
select select "Database Vendors Filter"
select select "Database Subject Filter"
select select "Database Vendors Filter"
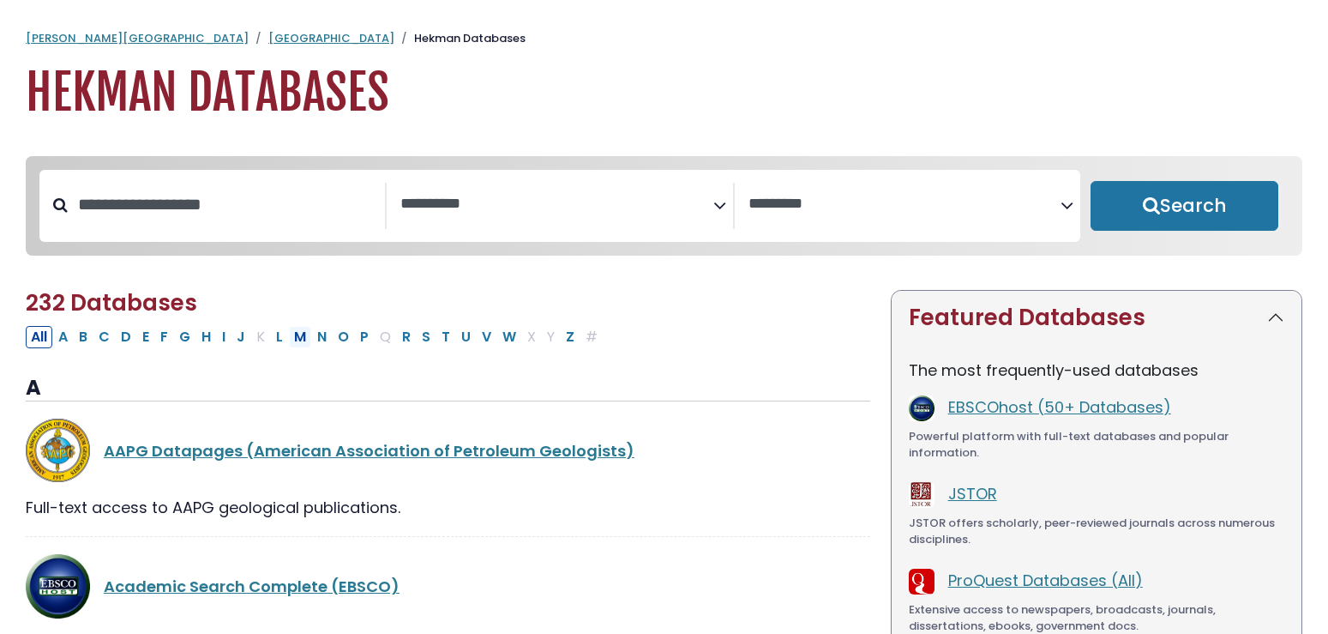
click at [304, 348] on button "M" at bounding box center [300, 337] width 22 height 22
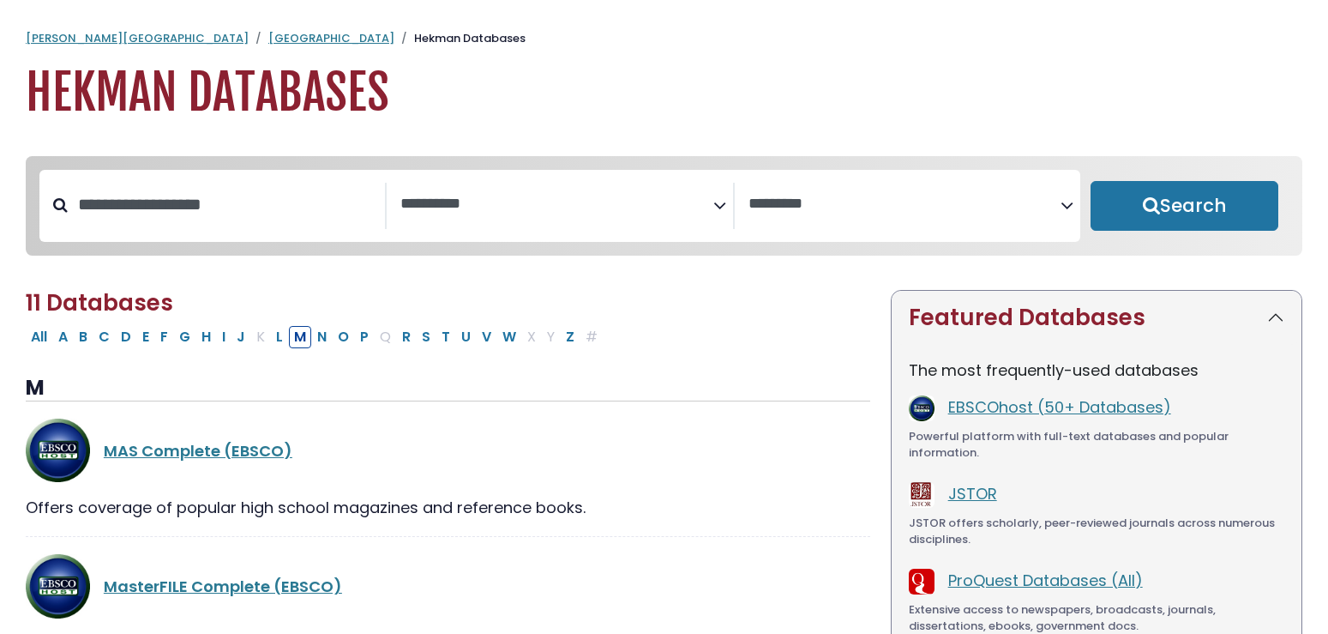
select select "Database Subject Filter"
select select "Database Vendors Filter"
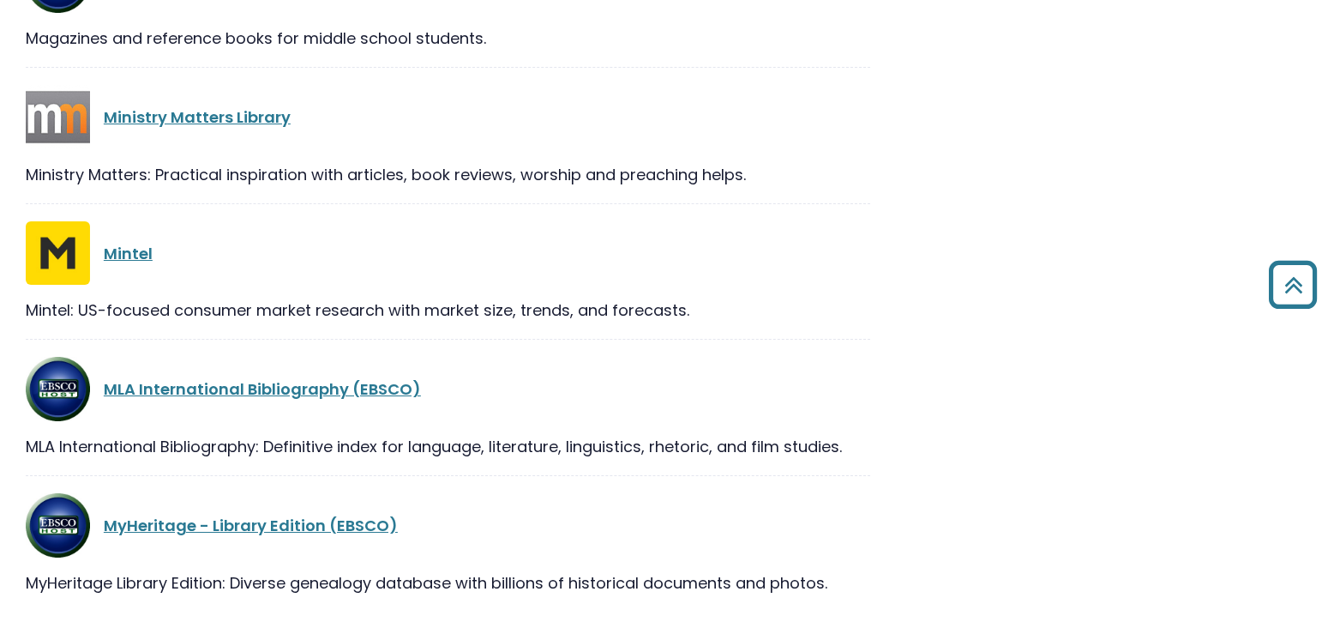
scroll to position [1351, 0]
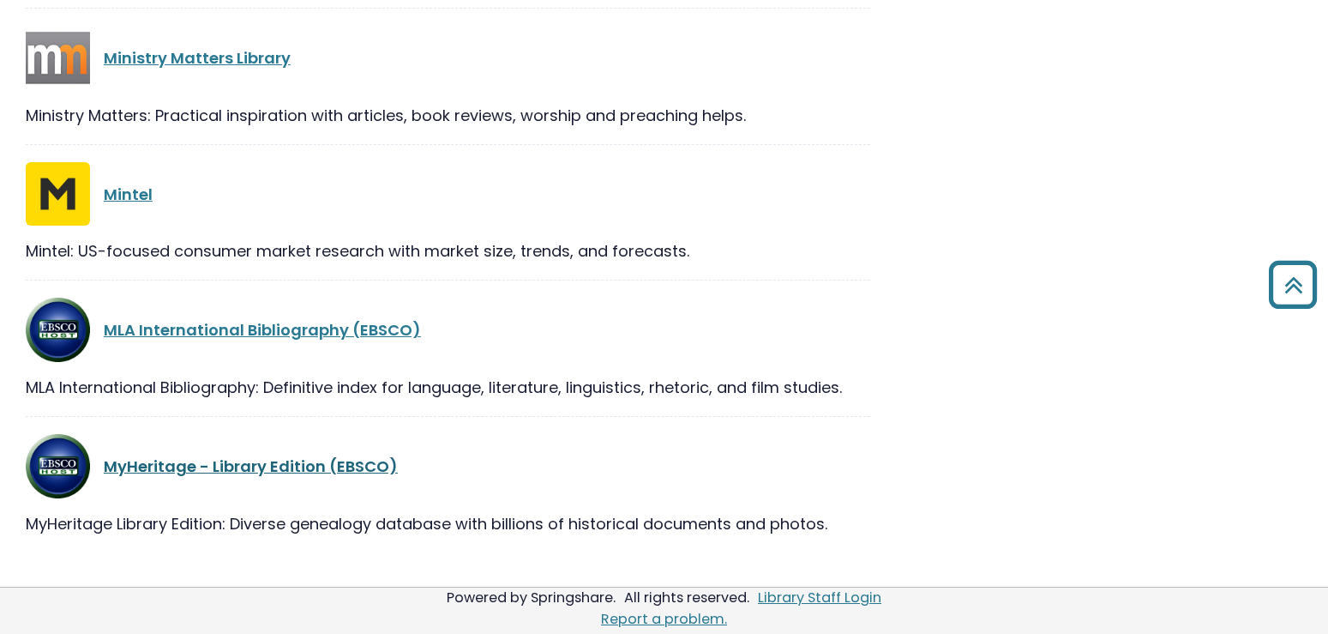
click at [278, 462] on link "MyHeritage - Library Edition (EBSCO)" at bounding box center [251, 465] width 294 height 21
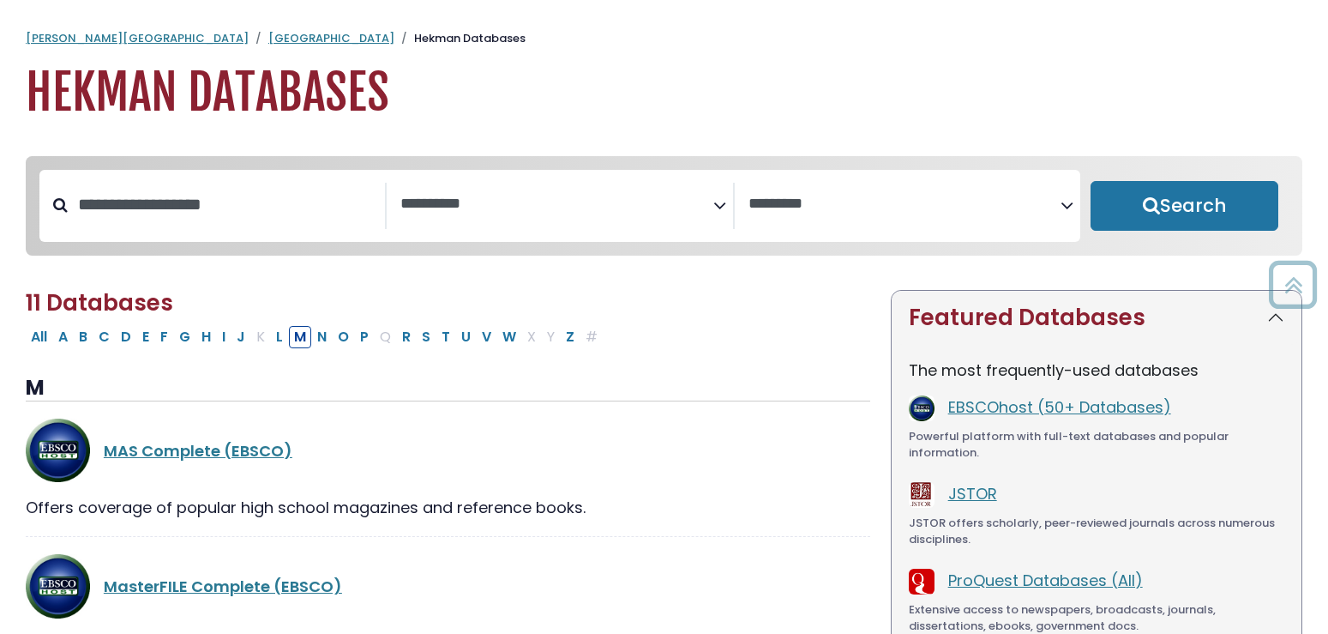
select select "Database Subject Filter"
select select "Database Vendors Filter"
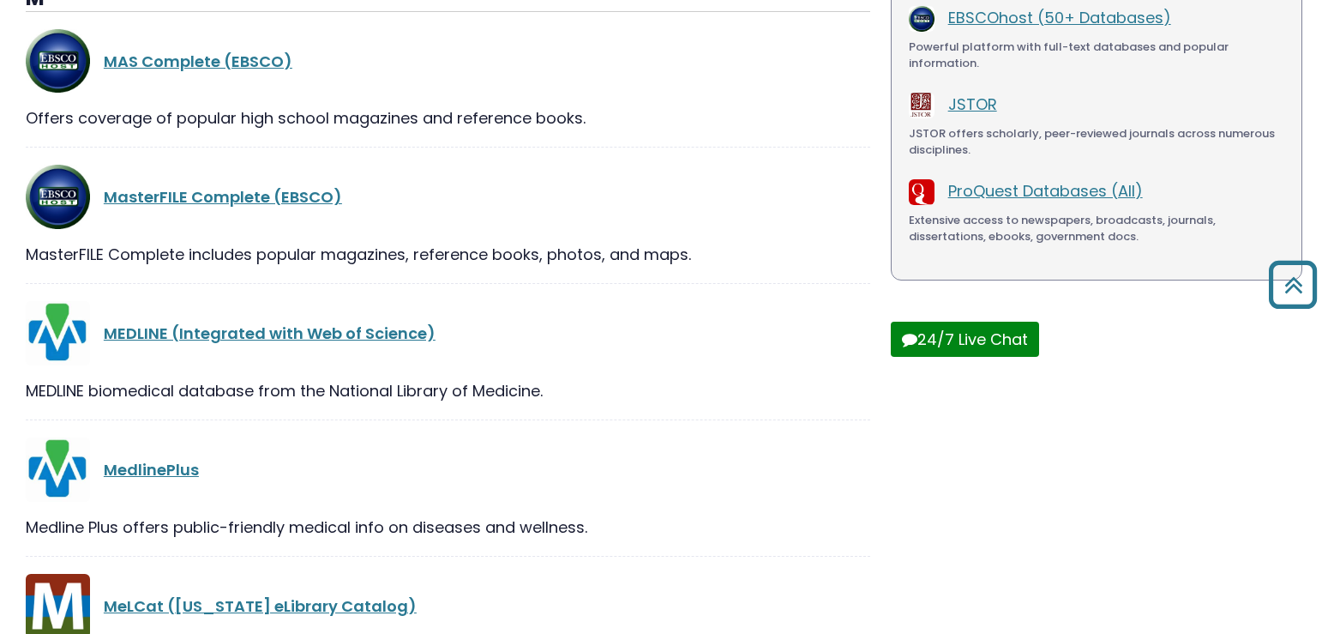
scroll to position [39, 0]
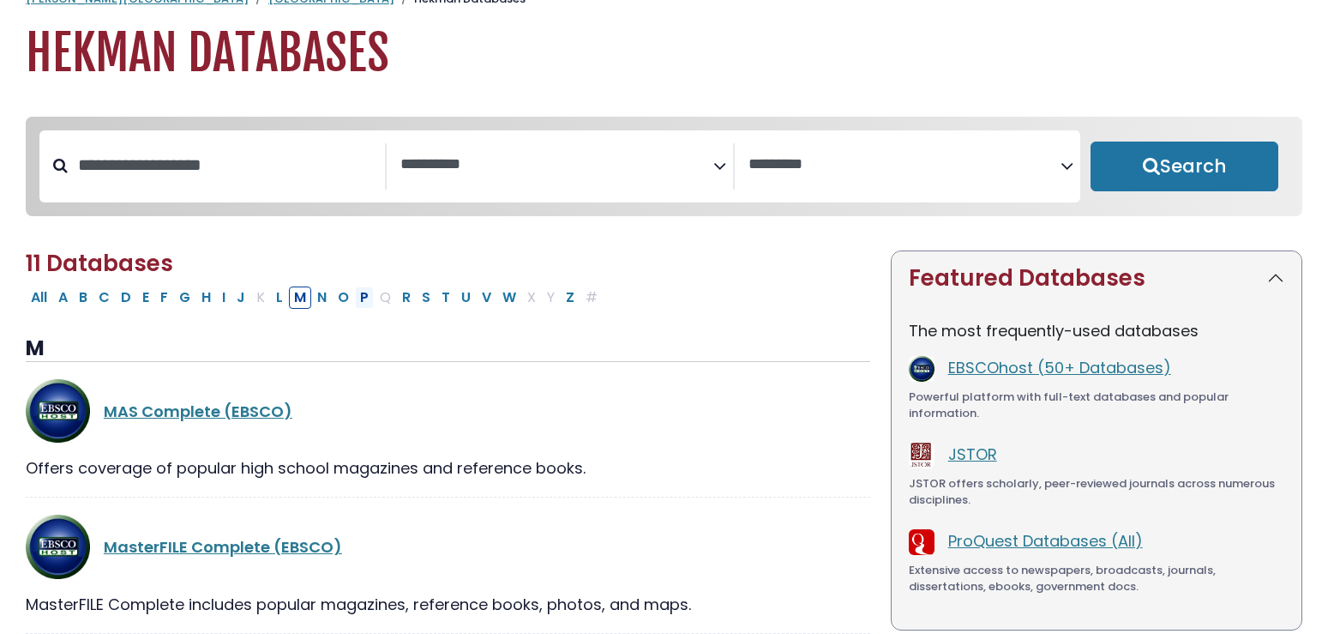
click at [359, 304] on button "P" at bounding box center [364, 297] width 19 height 22
select select "Database Subject Filter"
select select "Database Vendors Filter"
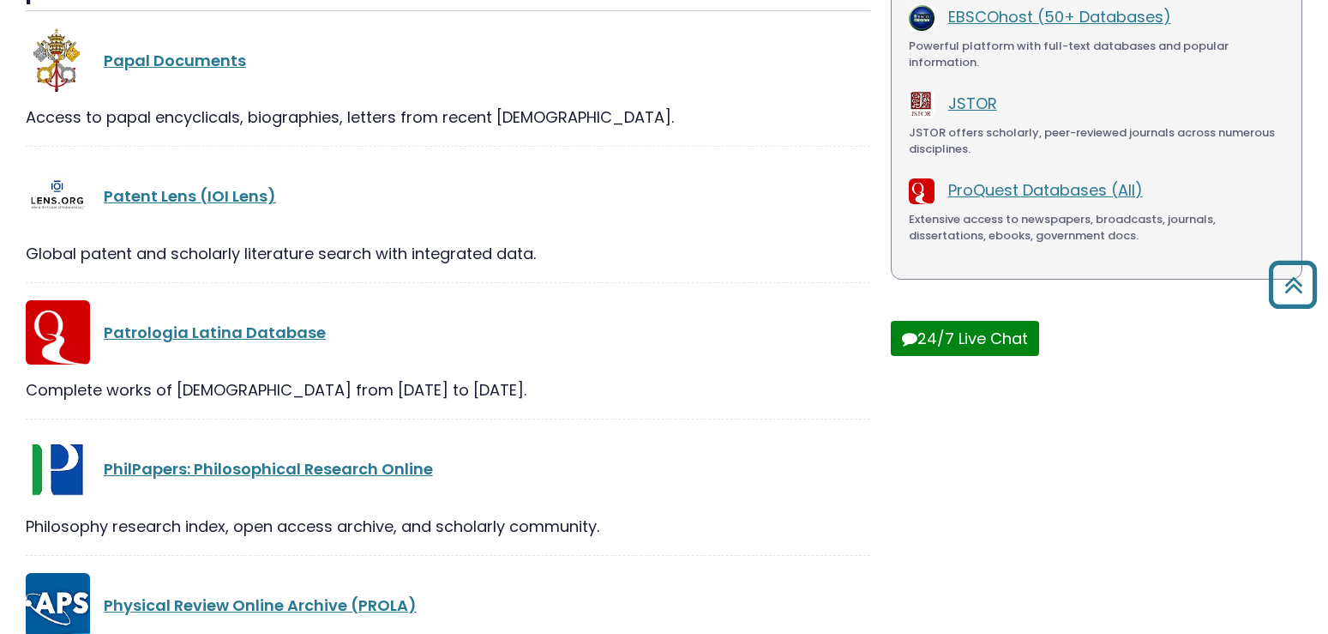
scroll to position [389, 0]
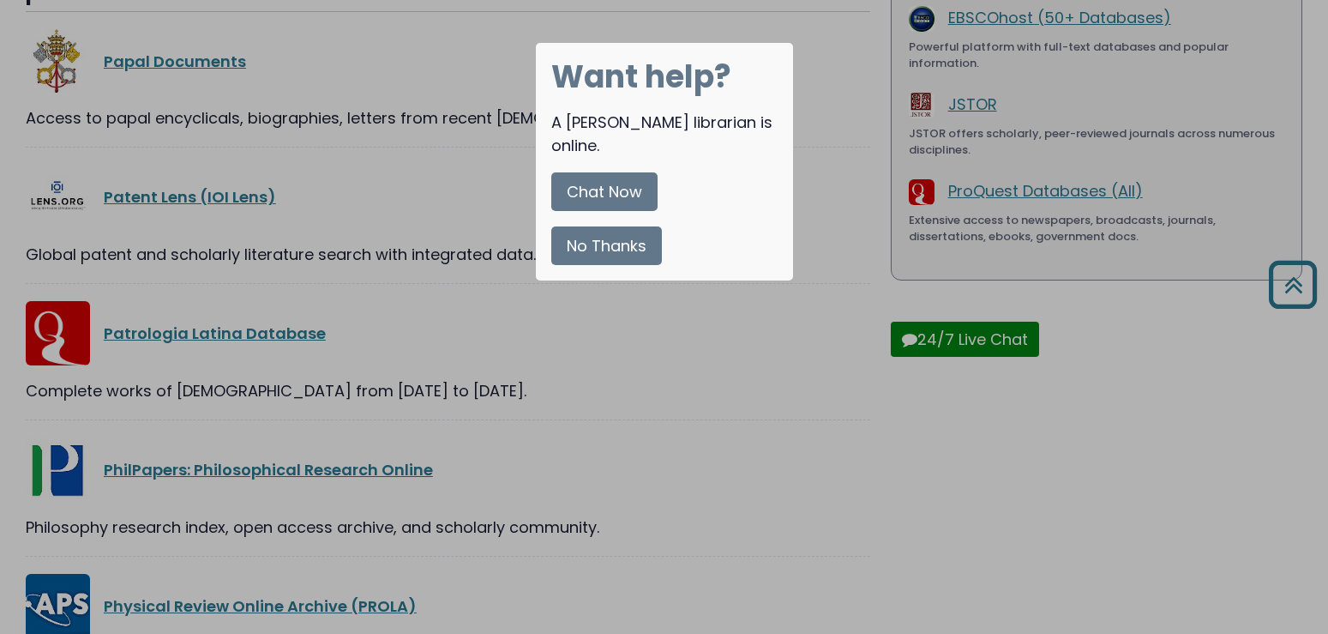
click at [613, 226] on button "No Thanks" at bounding box center [606, 245] width 111 height 39
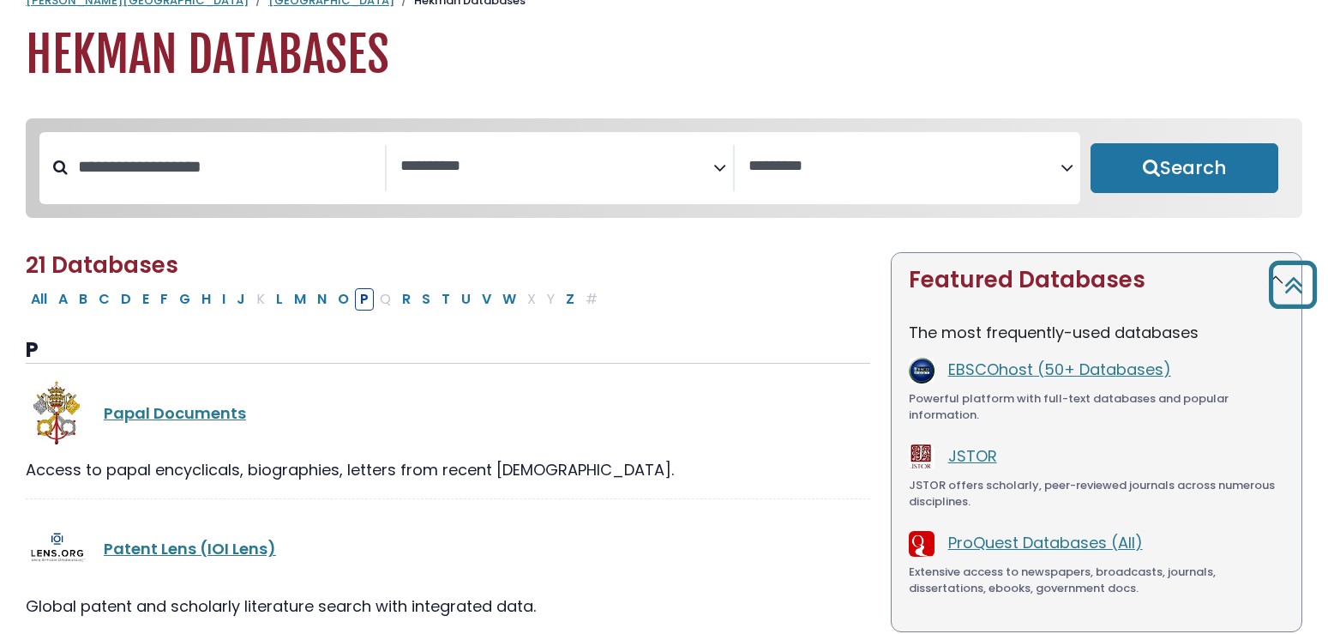
scroll to position [0, 0]
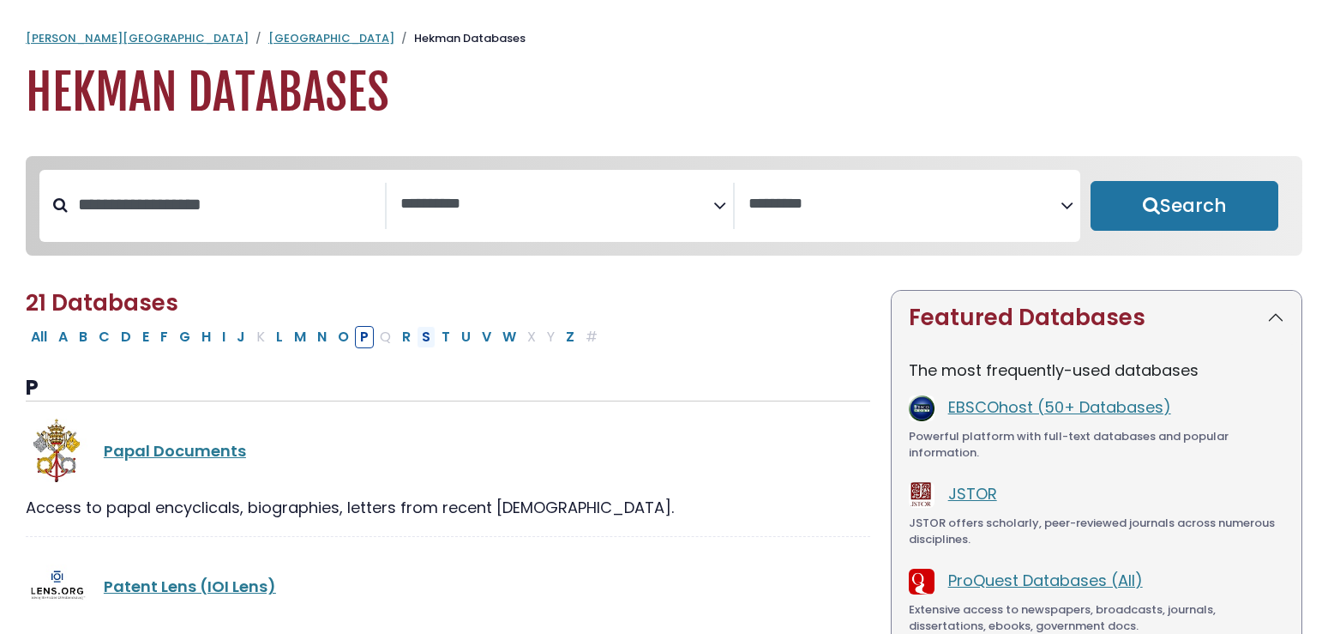
click at [429, 342] on button "S" at bounding box center [426, 337] width 19 height 22
select select "Database Subject Filter"
select select "Database Vendors Filter"
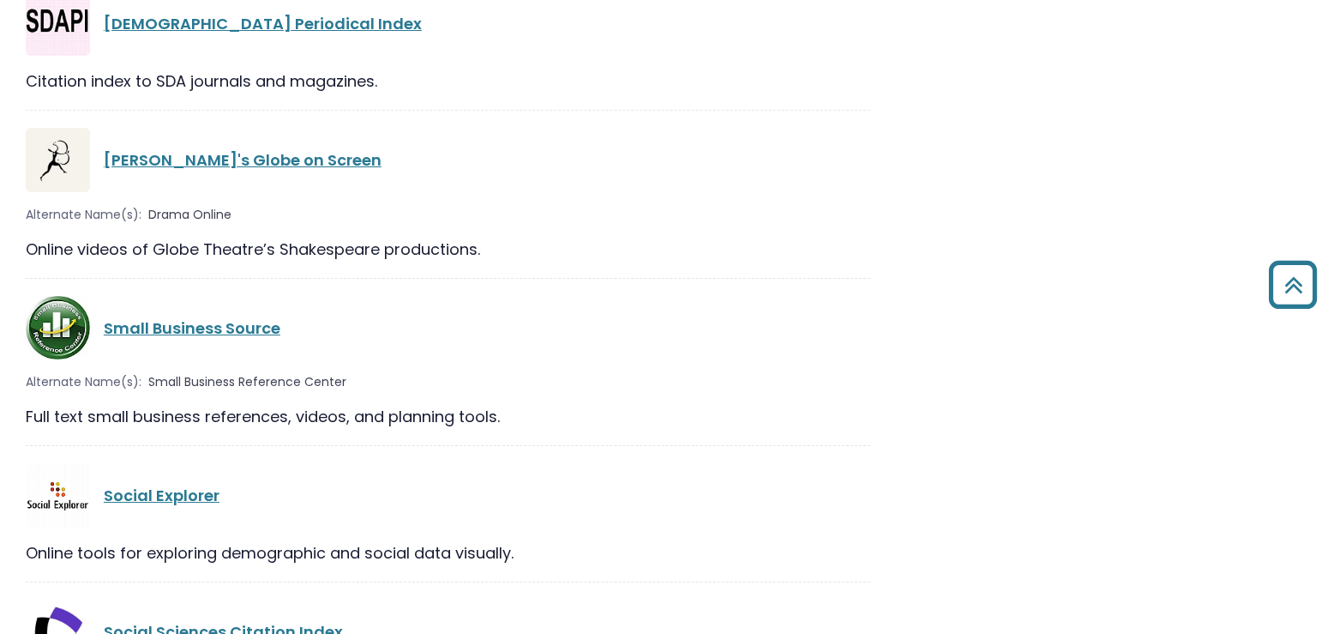
scroll to position [1224, 0]
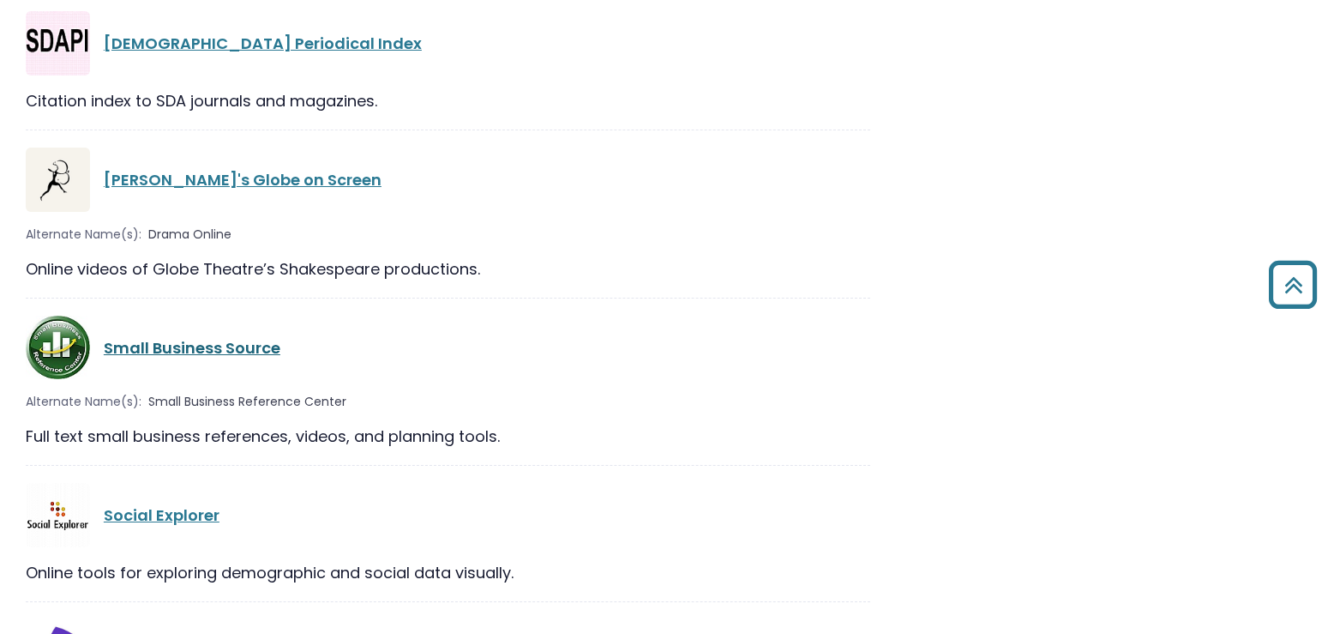
click at [257, 348] on link "Small Business Source" at bounding box center [192, 347] width 177 height 21
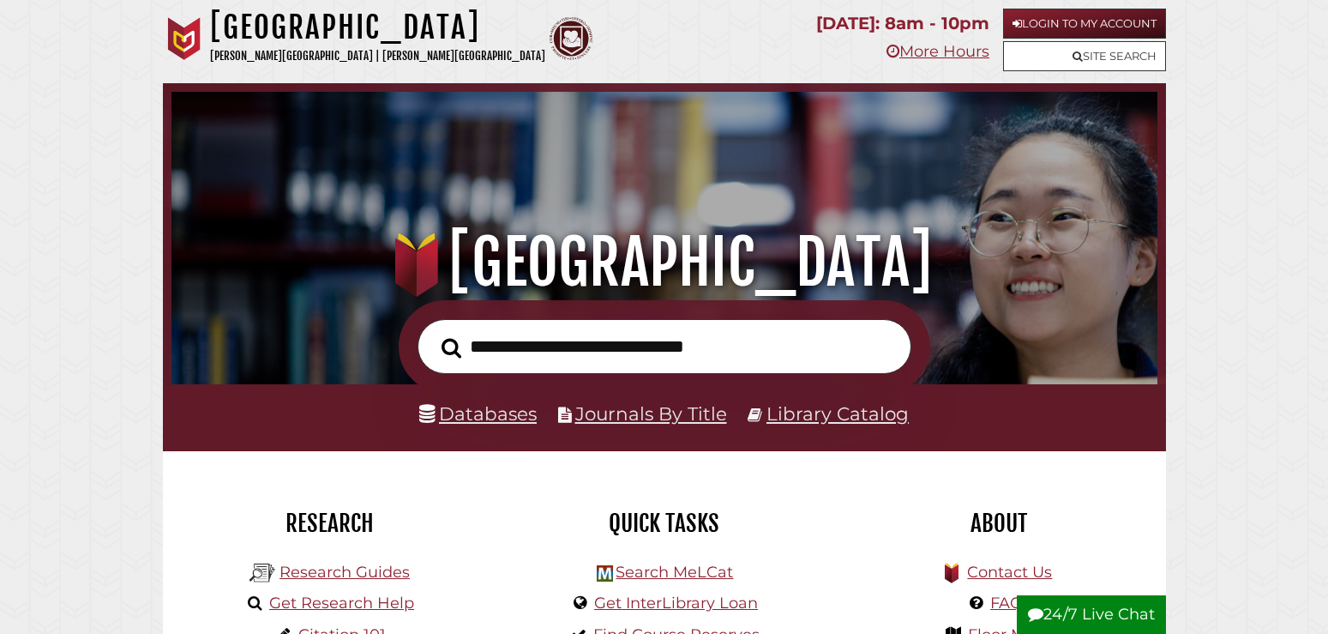
scroll to position [326, 977]
click at [467, 416] on link "Databases" at bounding box center [477, 413] width 117 height 22
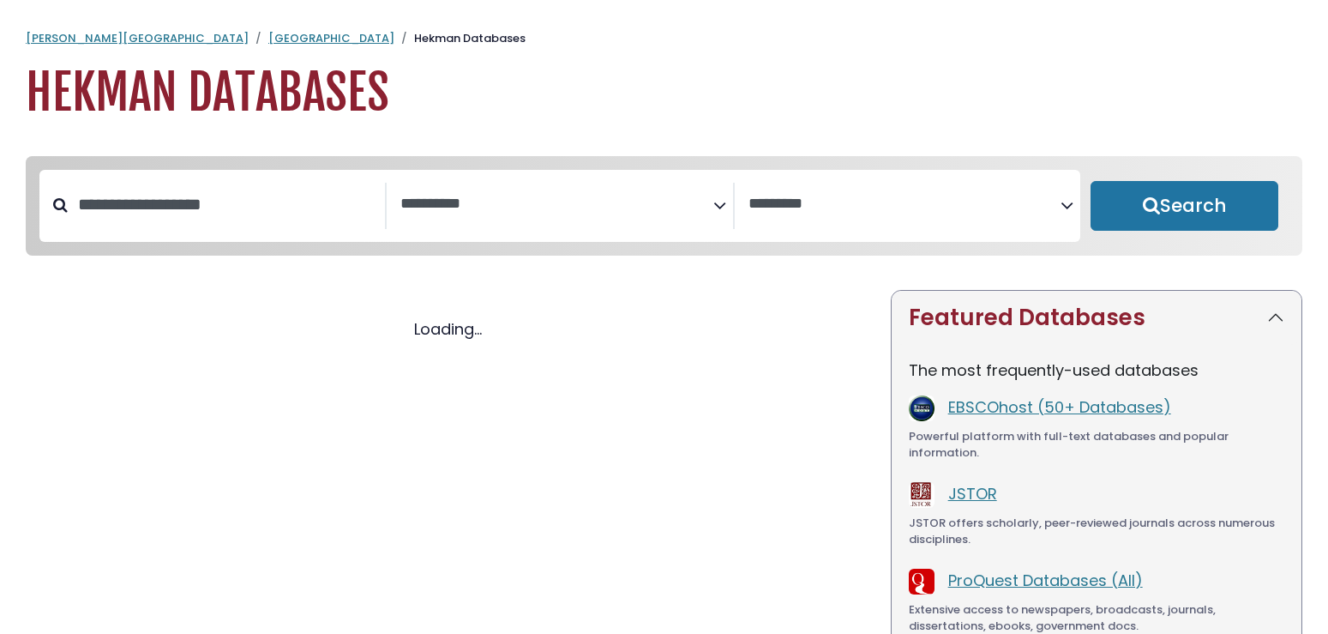
select select "Database Subject Filter"
select select "Database Vendors Filter"
select select "Database Subject Filter"
select select "Database Vendors Filter"
